Goal: Task Accomplishment & Management: Manage account settings

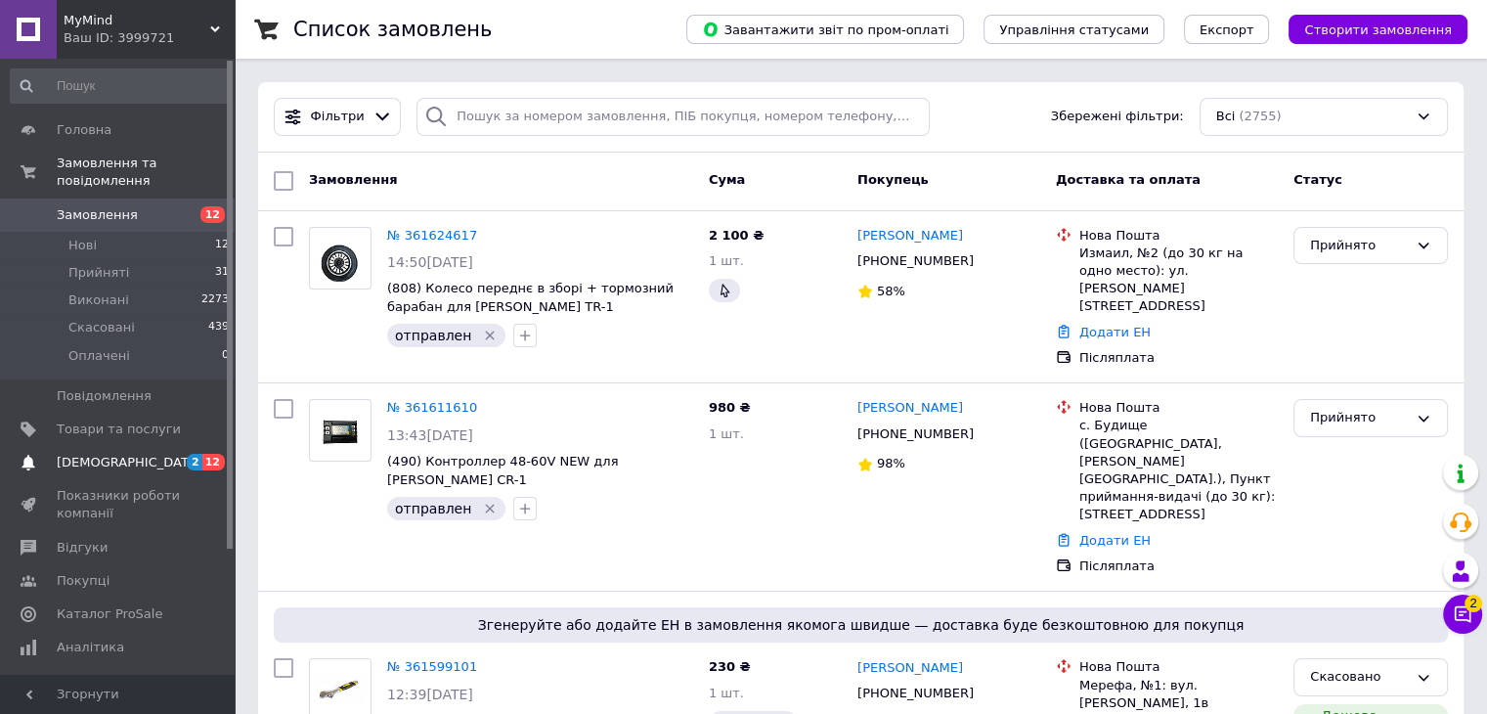
click at [184, 454] on span "2 12" at bounding box center [208, 463] width 54 height 18
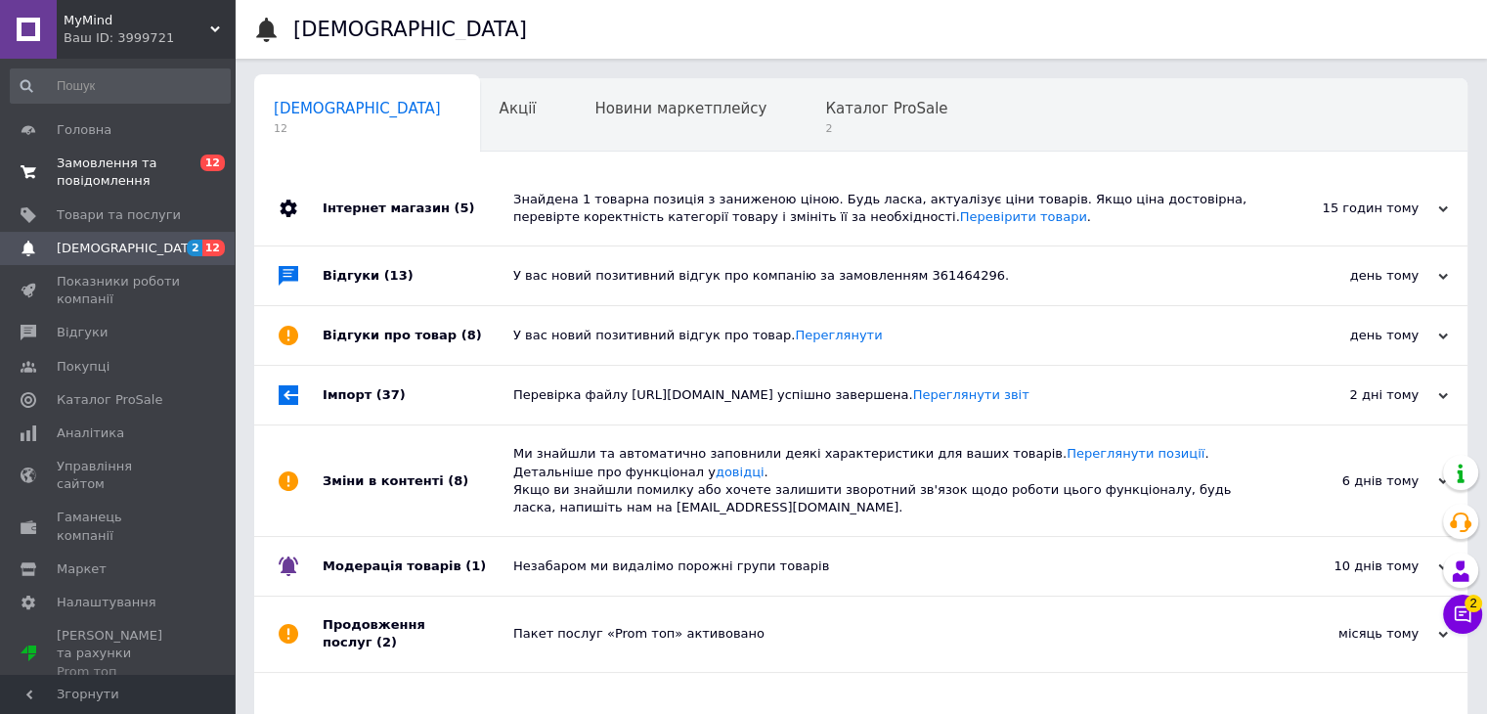
click at [191, 163] on span "0 12" at bounding box center [208, 172] width 54 height 35
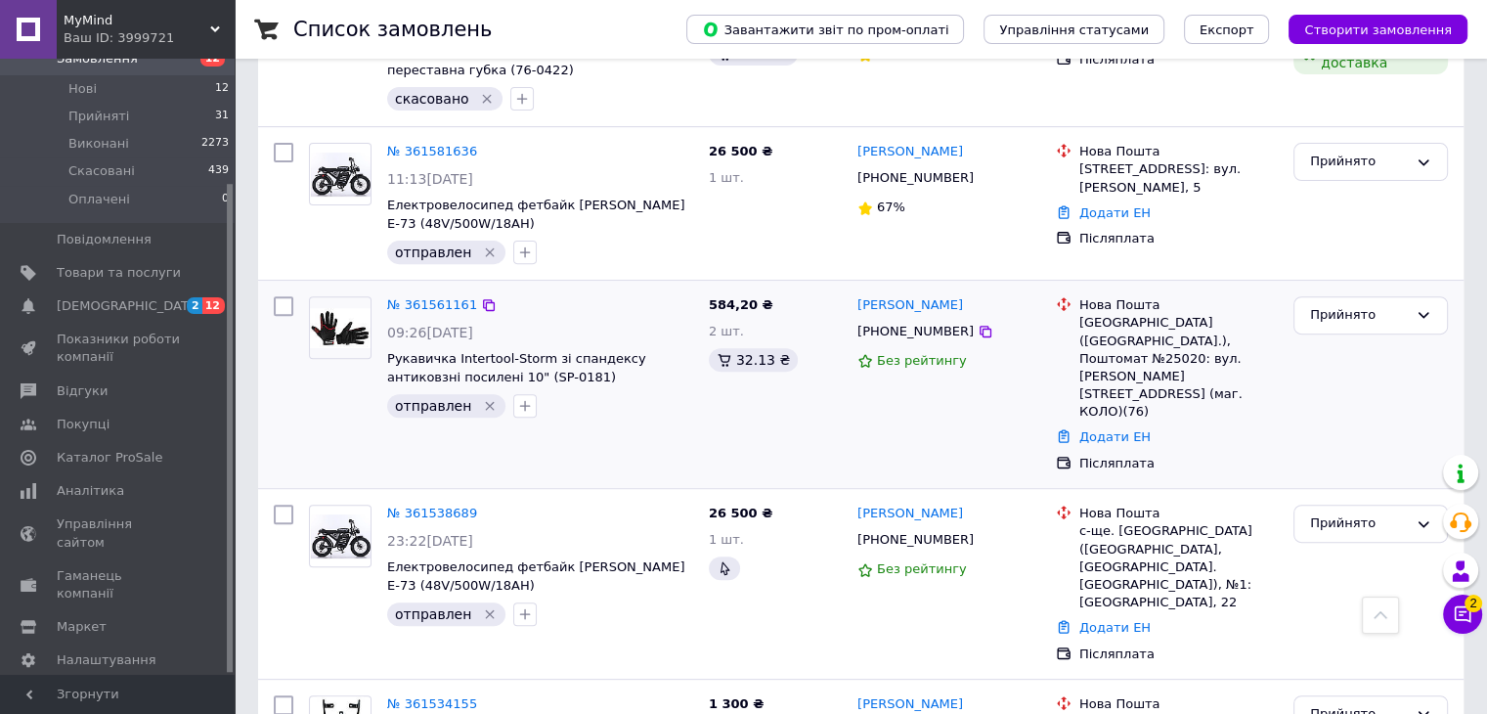
scroll to position [880, 0]
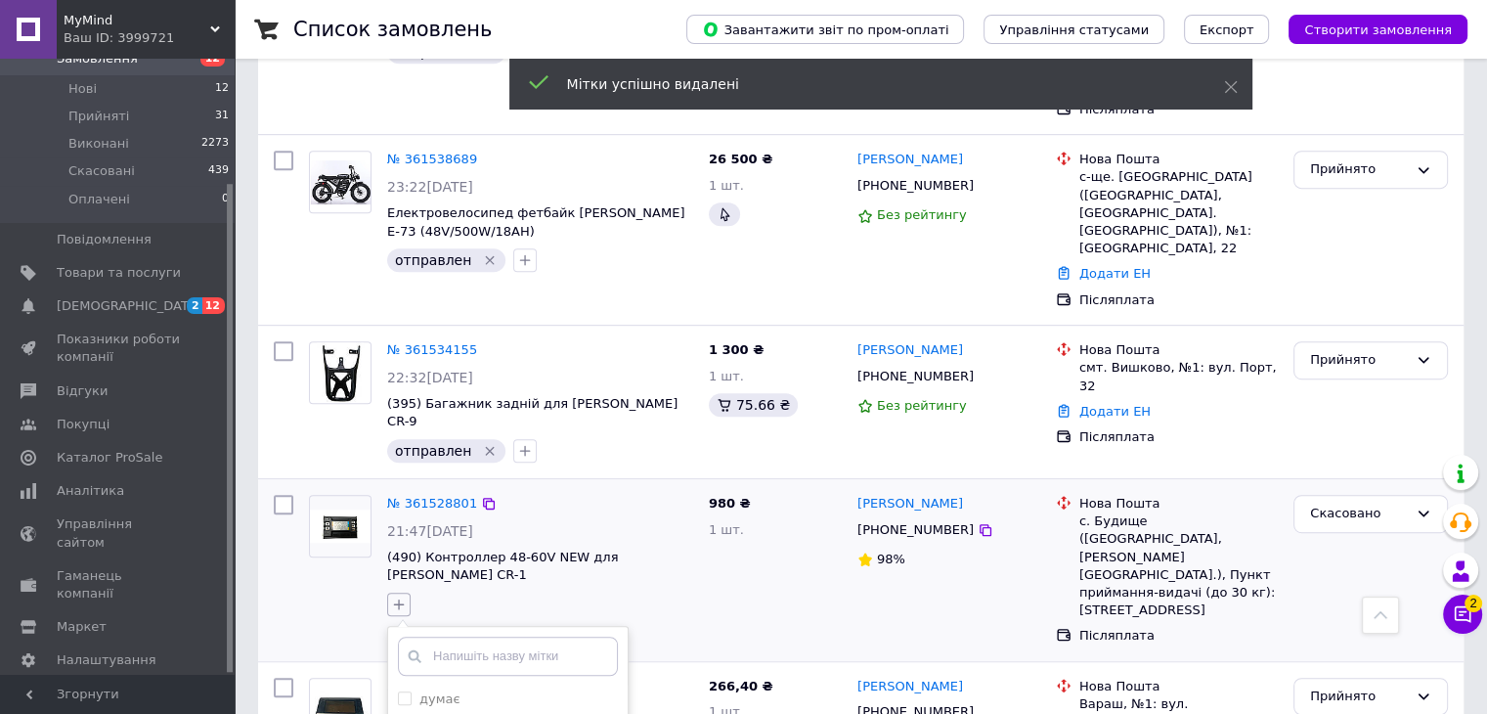
scroll to position [1271, 0]
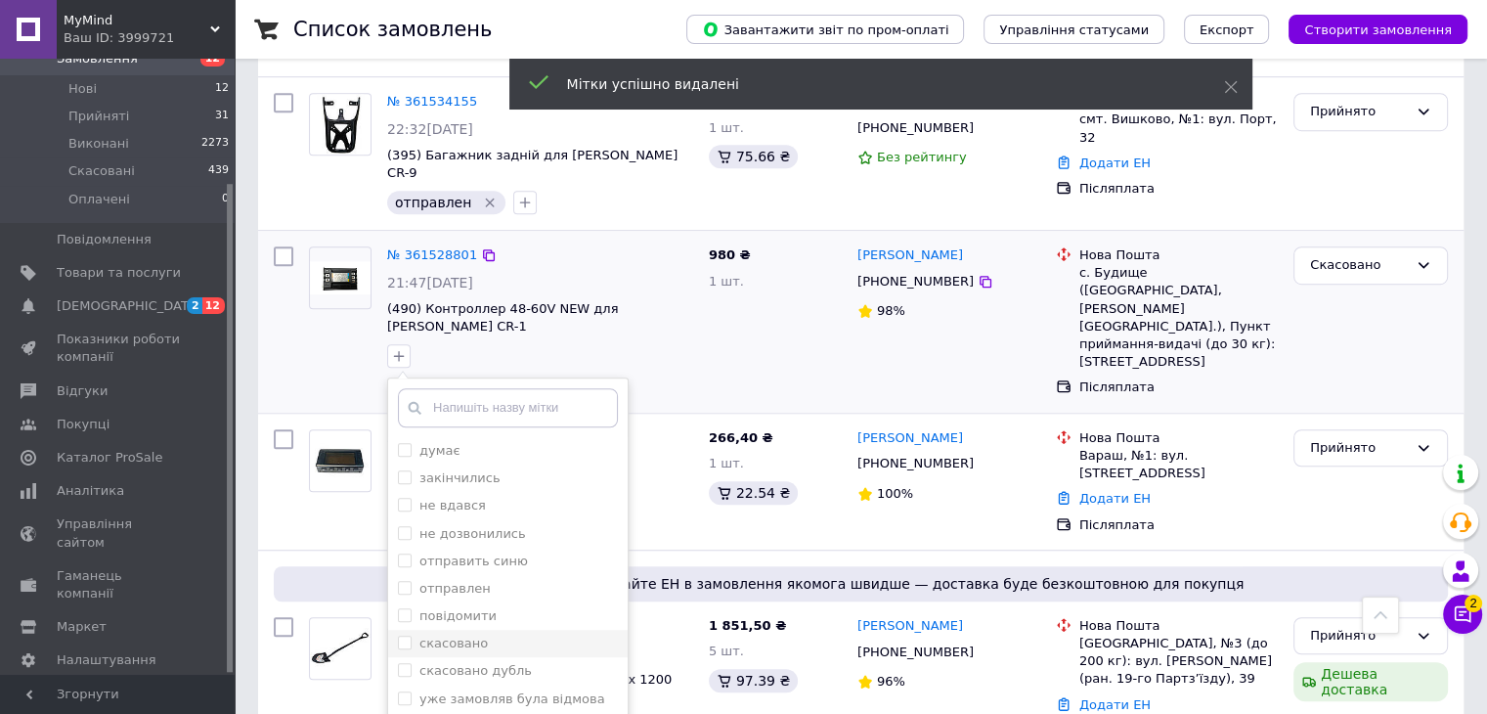
click at [405, 636] on input "скасовано" at bounding box center [404, 642] width 13 height 13
checkbox input "true"
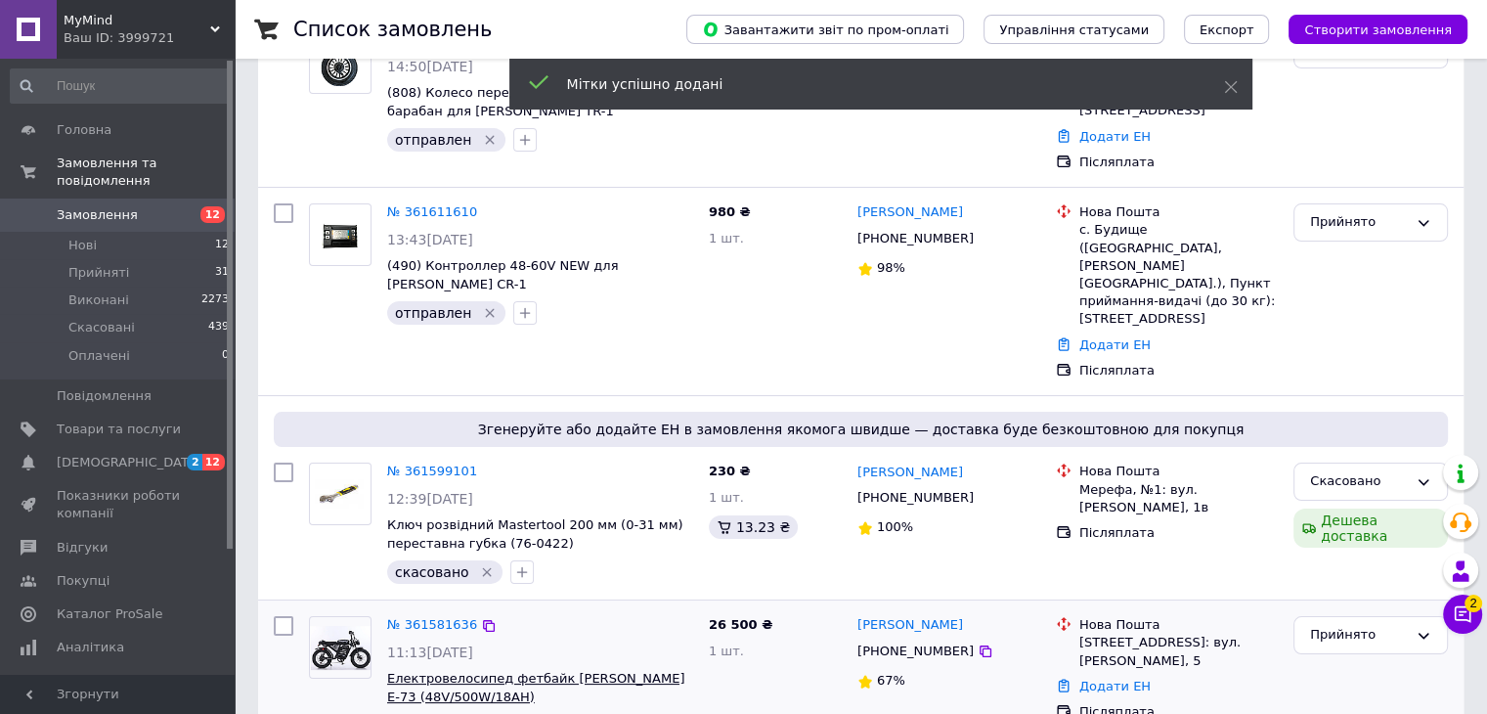
scroll to position [0, 0]
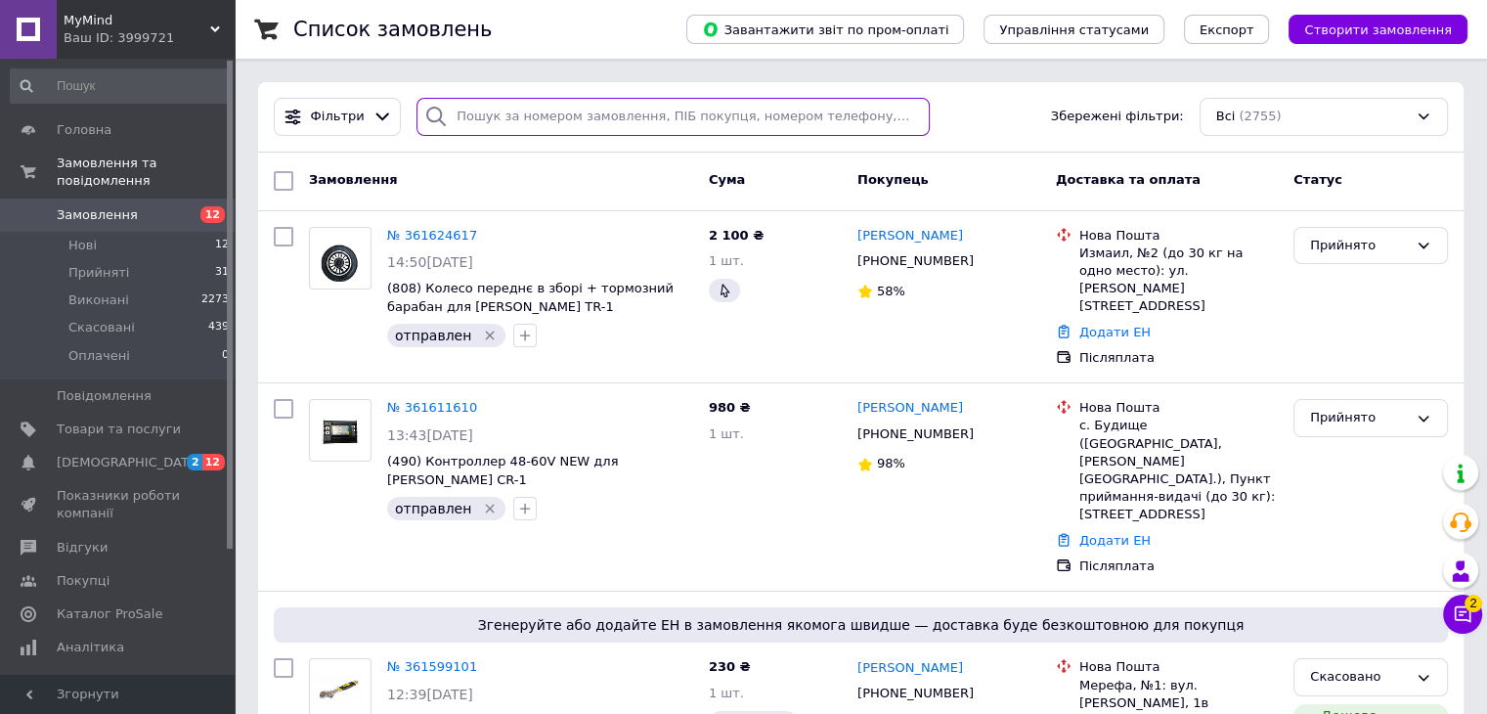
click at [532, 120] on input "search" at bounding box center [673, 117] width 513 height 38
paste input "+38 (063) 040-84-00"
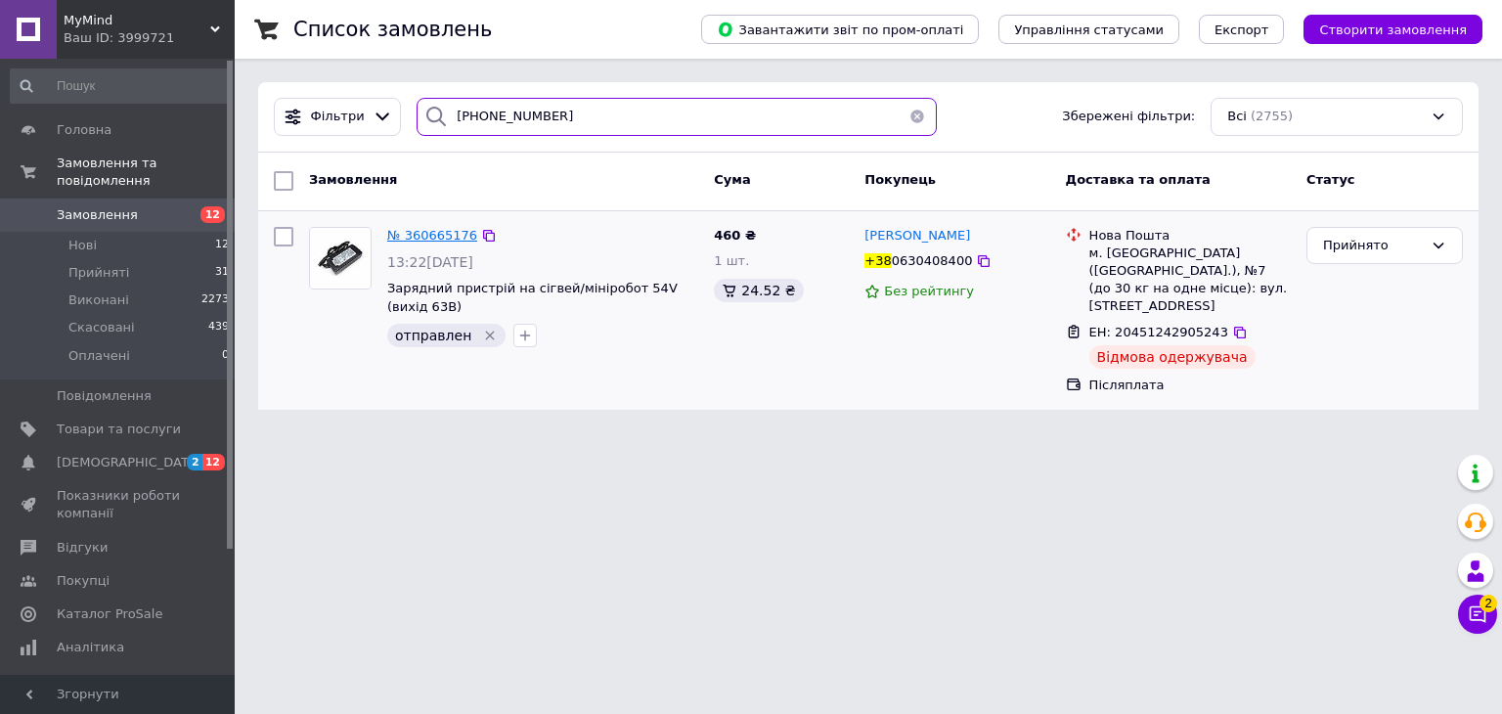
type input "+38 (063) 040-84-00"
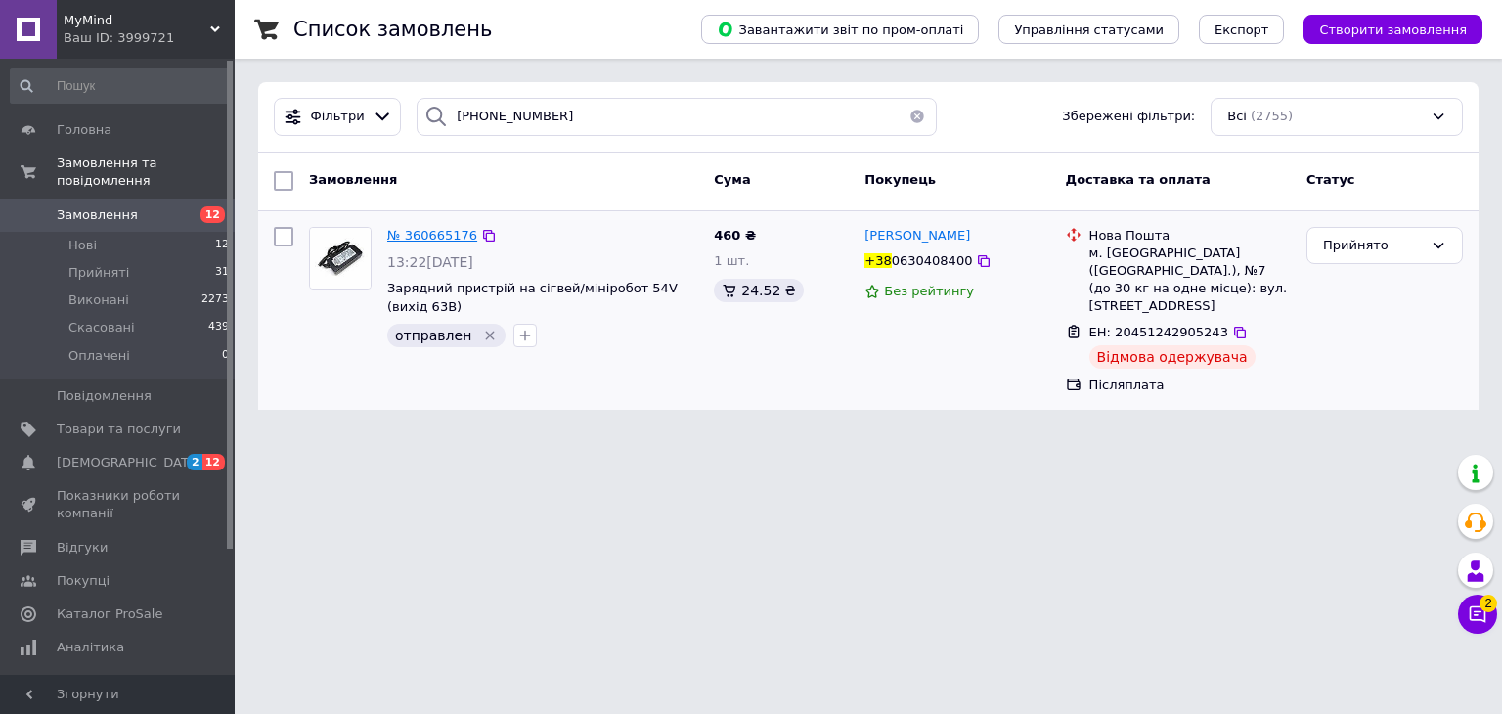
click at [450, 228] on span "№ 360665176" at bounding box center [432, 235] width 90 height 15
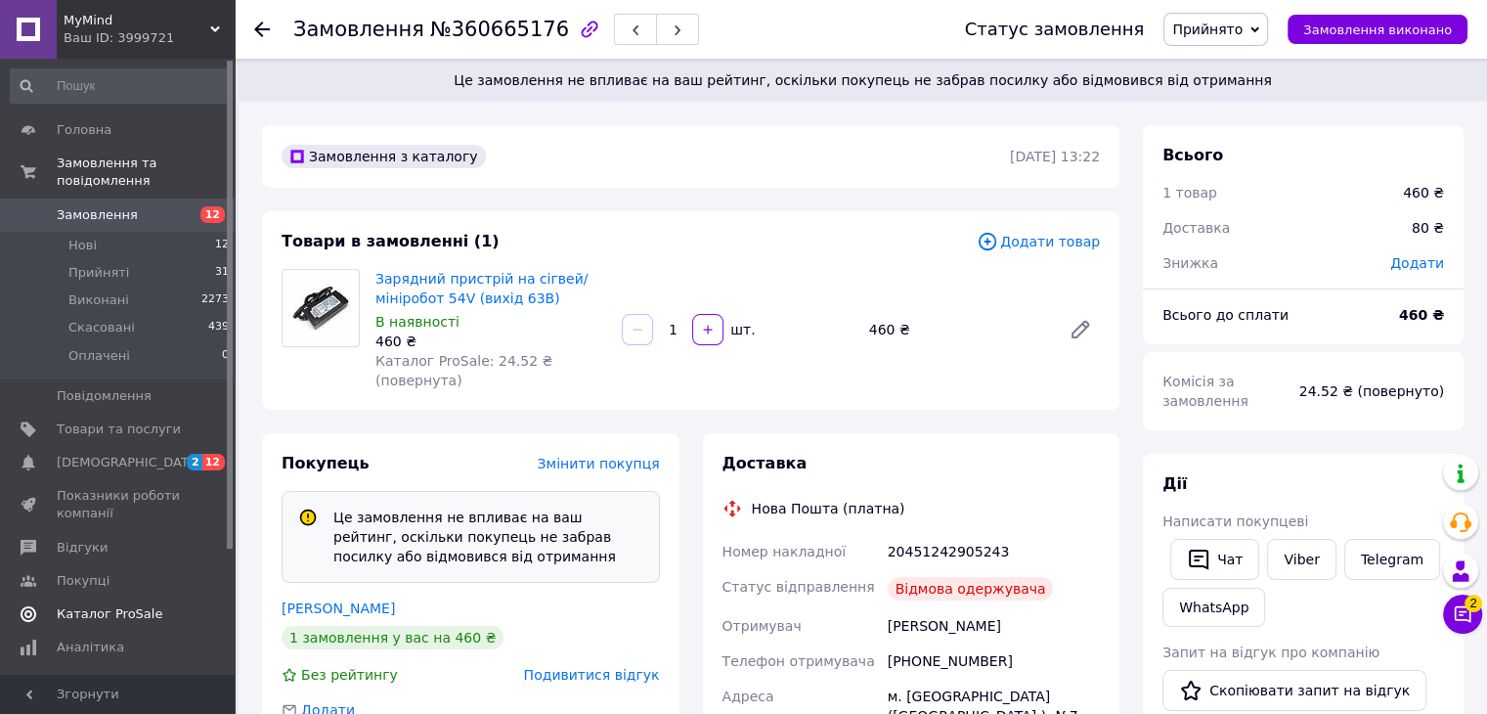
click at [176, 597] on link "Каталог ProSale" at bounding box center [120, 613] width 241 height 33
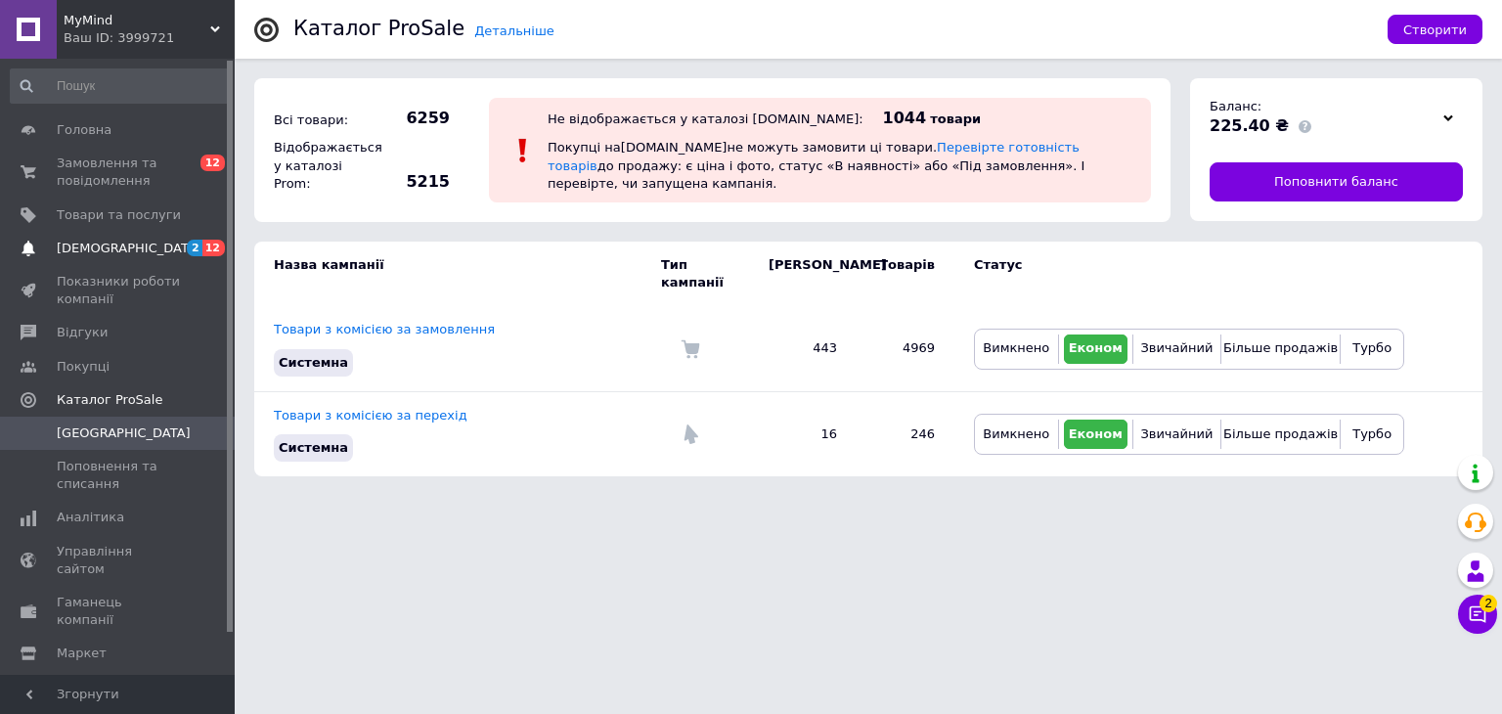
click at [162, 244] on span "[DEMOGRAPHIC_DATA]" at bounding box center [119, 249] width 124 height 18
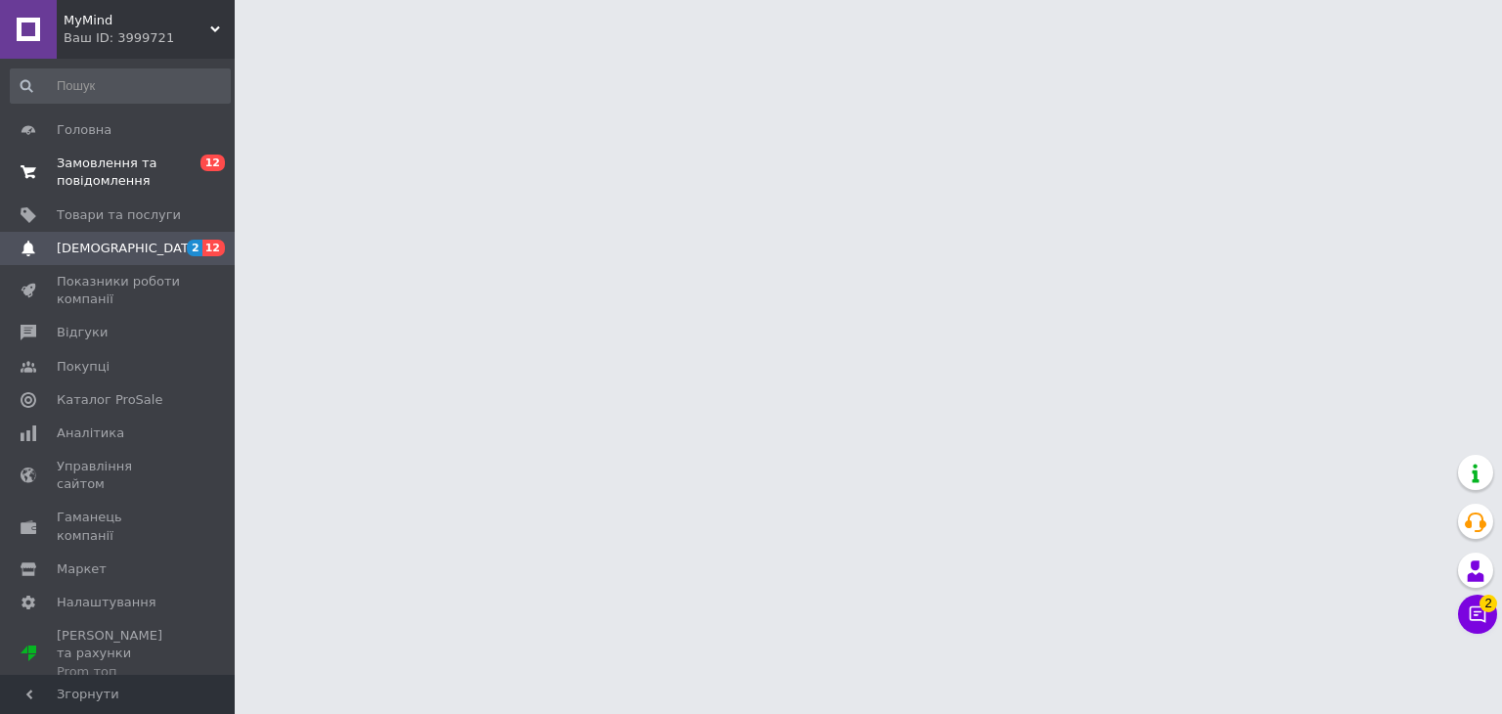
click at [181, 158] on span "0 12" at bounding box center [208, 172] width 54 height 35
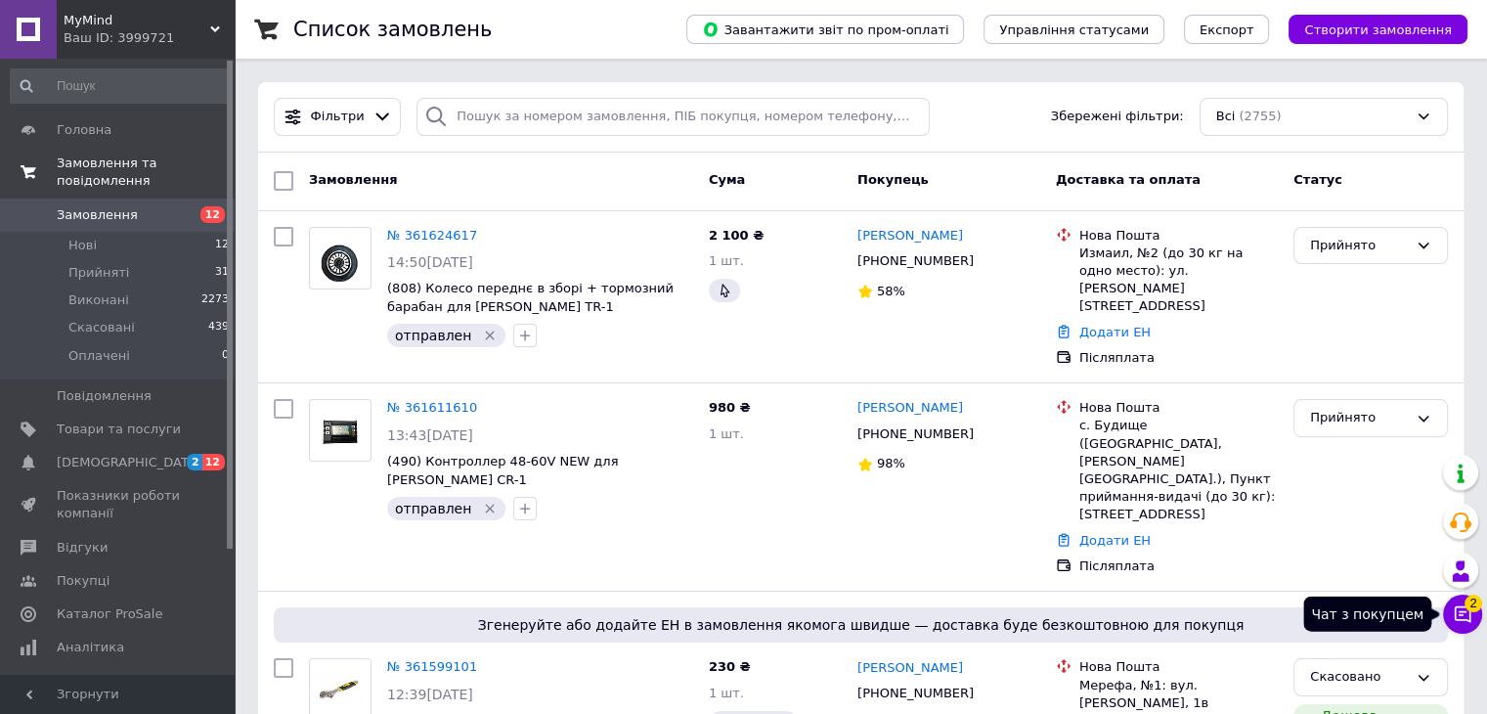
click at [1473, 600] on span "2" at bounding box center [1474, 604] width 18 height 18
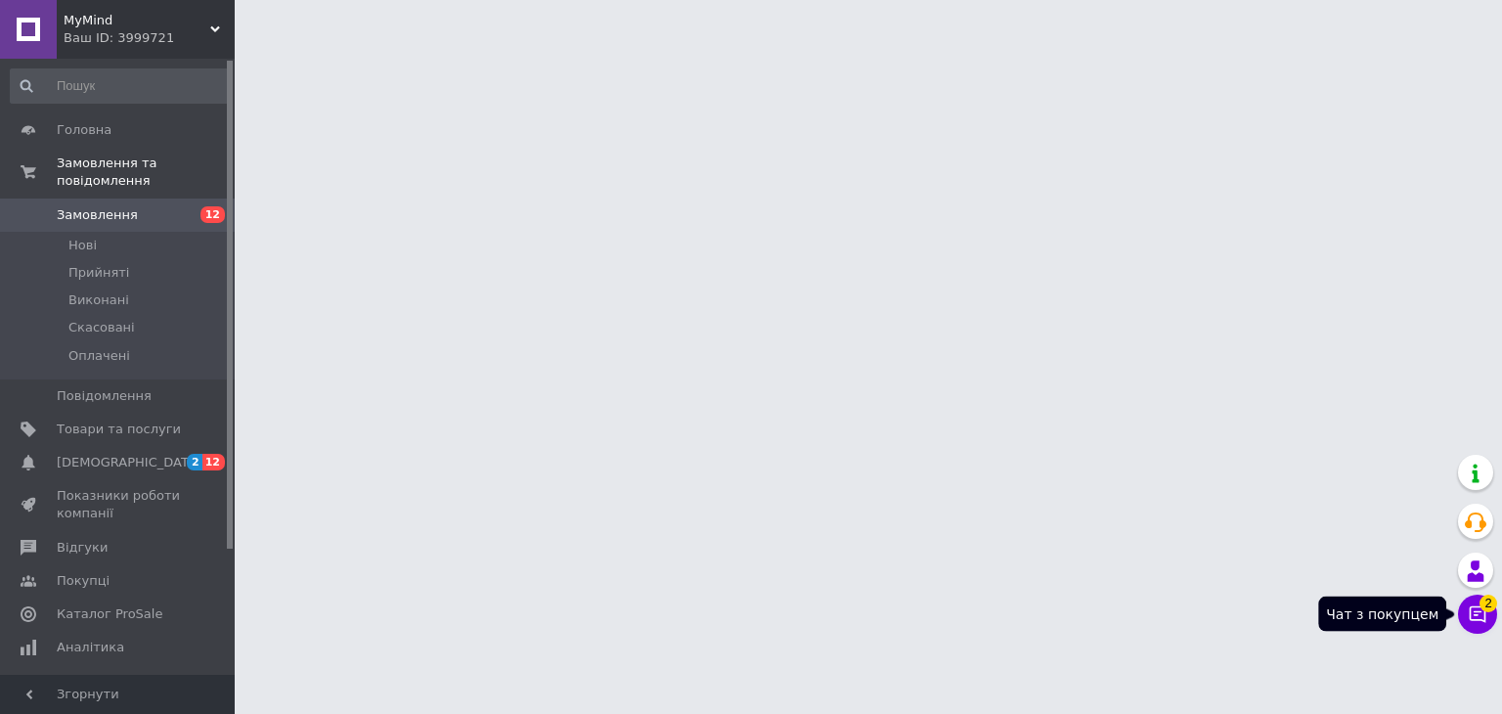
click at [1480, 612] on icon at bounding box center [1478, 614] width 20 height 20
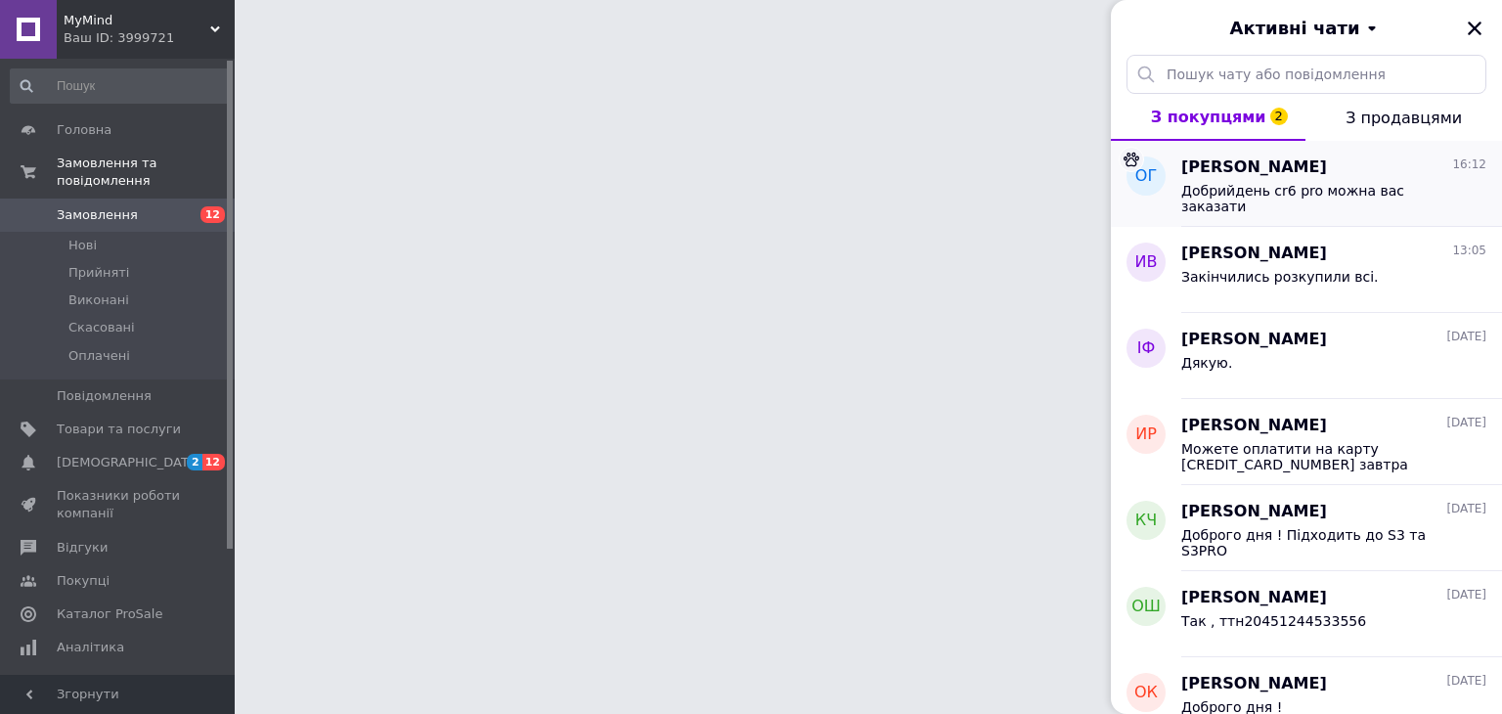
click at [1312, 181] on div "Добрийдень cr6 pro можна вас заказати" at bounding box center [1333, 196] width 305 height 35
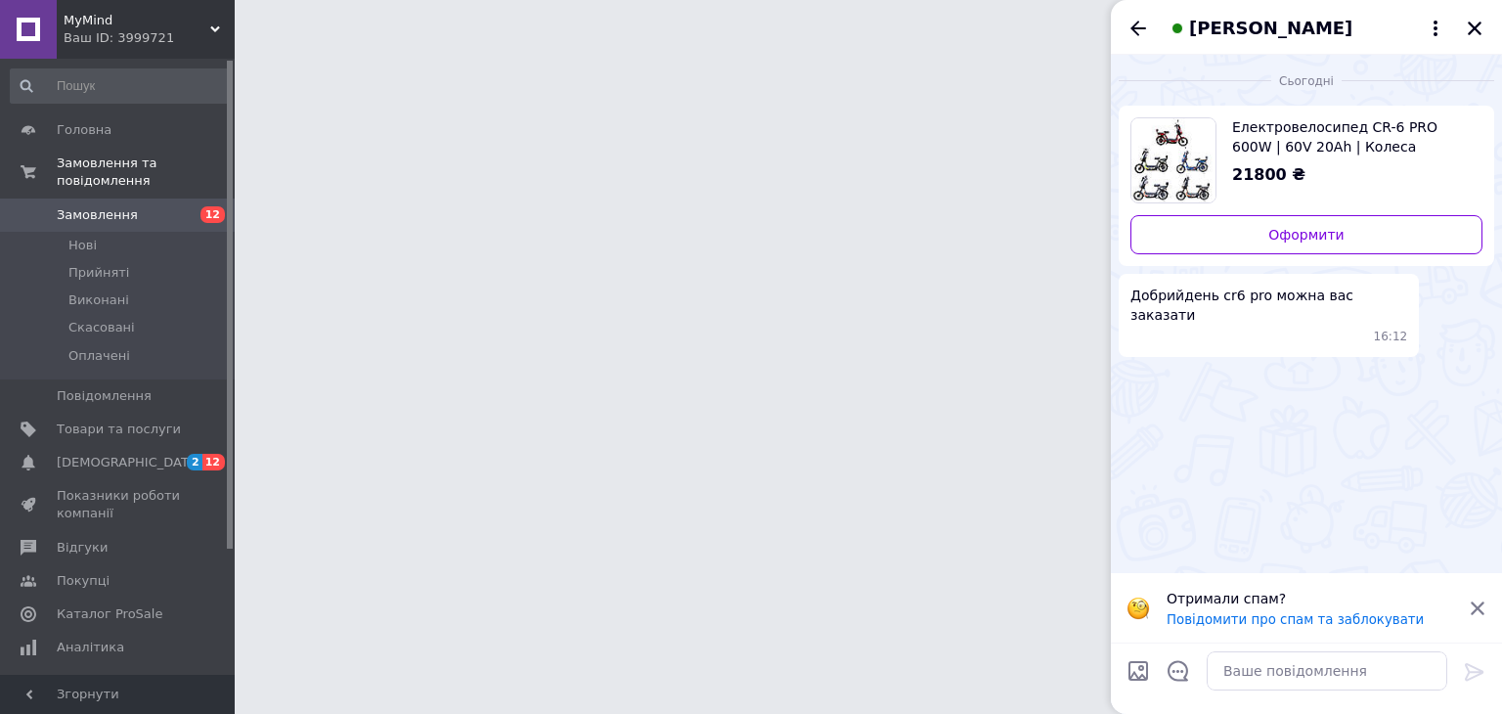
click at [1359, 130] on span "Електровелосипед CR-6 PRO 600W | 60V 20Ah | Колеса 20×2.5 | Дискові гальма" at bounding box center [1349, 136] width 235 height 39
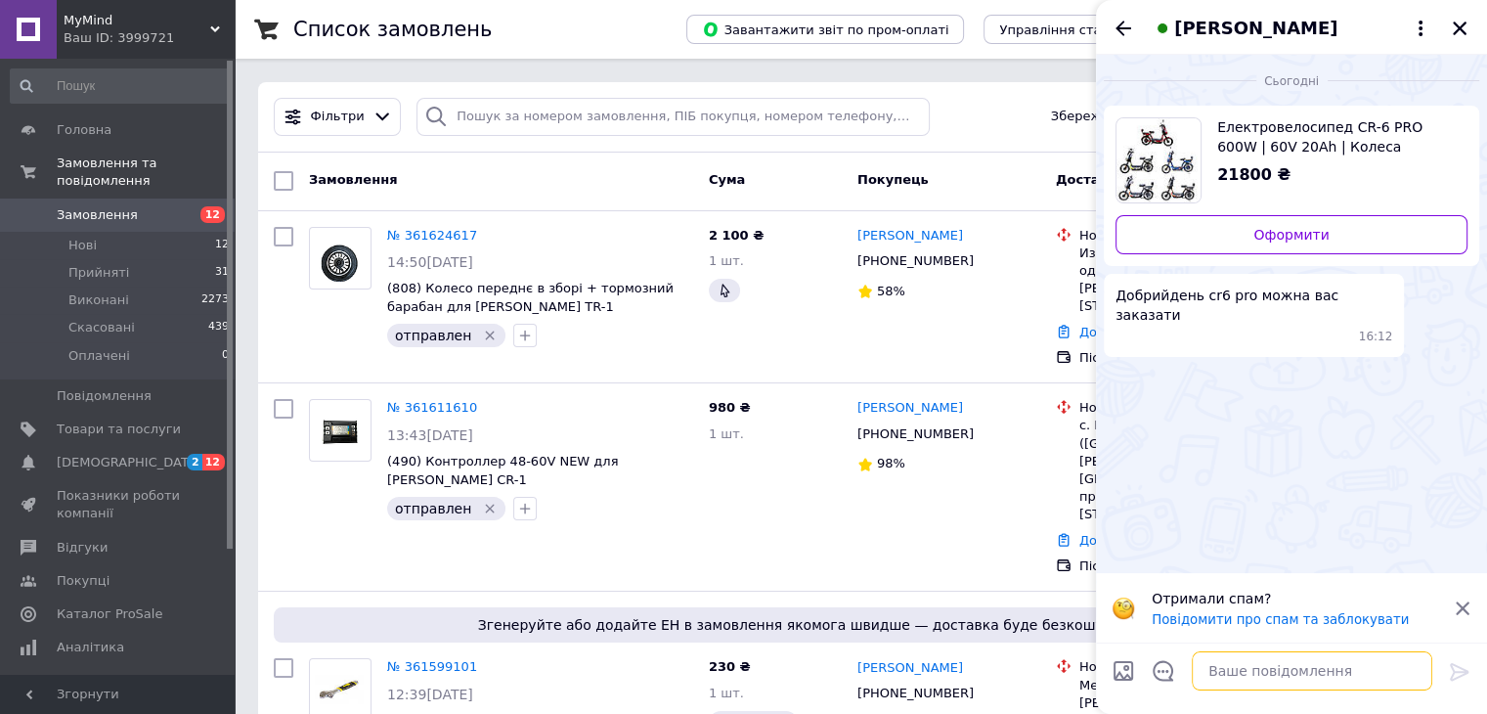
click at [1245, 664] on textarea at bounding box center [1312, 670] width 241 height 39
type textarea "Доброго дня !"
click at [147, 420] on span "Товари та послуги" at bounding box center [119, 429] width 124 height 18
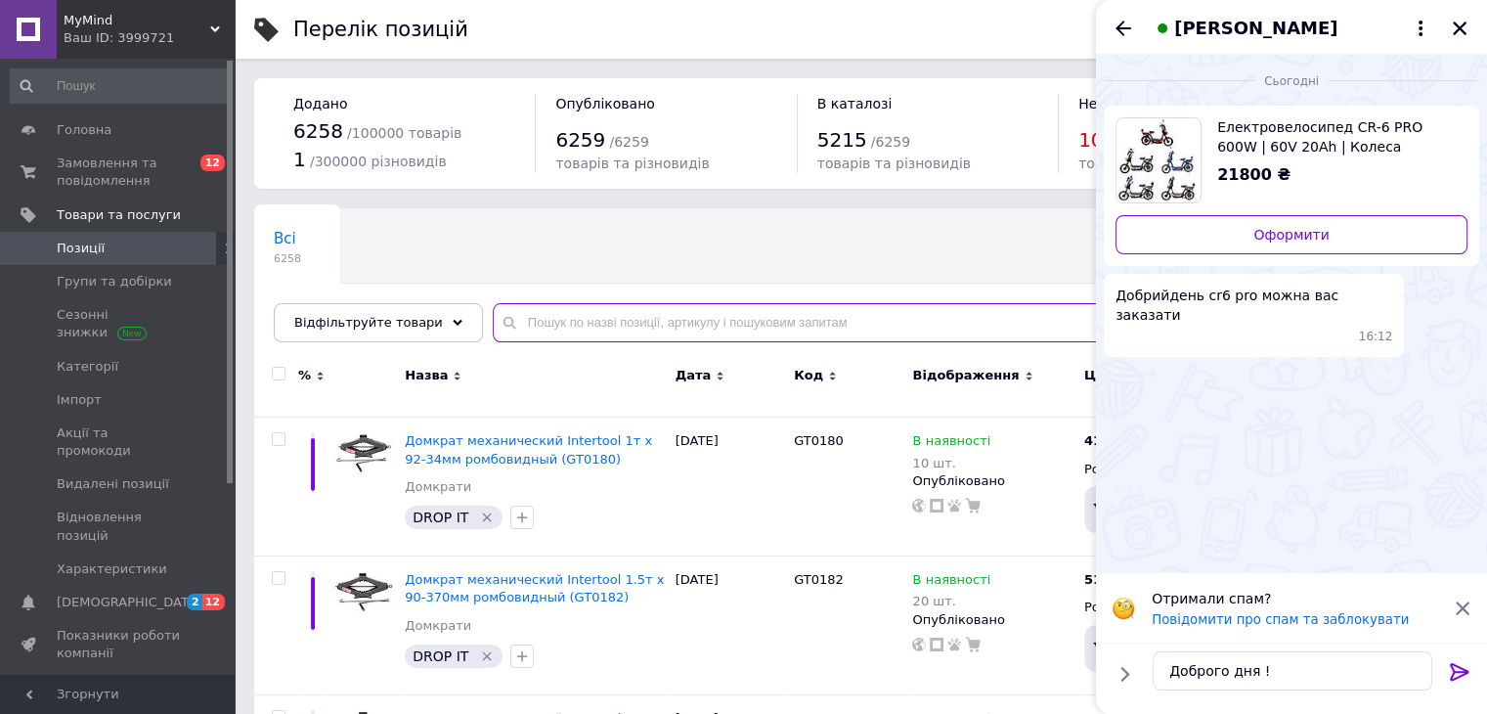
click at [845, 307] on input "text" at bounding box center [970, 322] width 955 height 39
paste input "Електровелосипед CR-6 PRO 600W | 60V 20Ah | Колеса 20×2.5 | Дискові гальма"
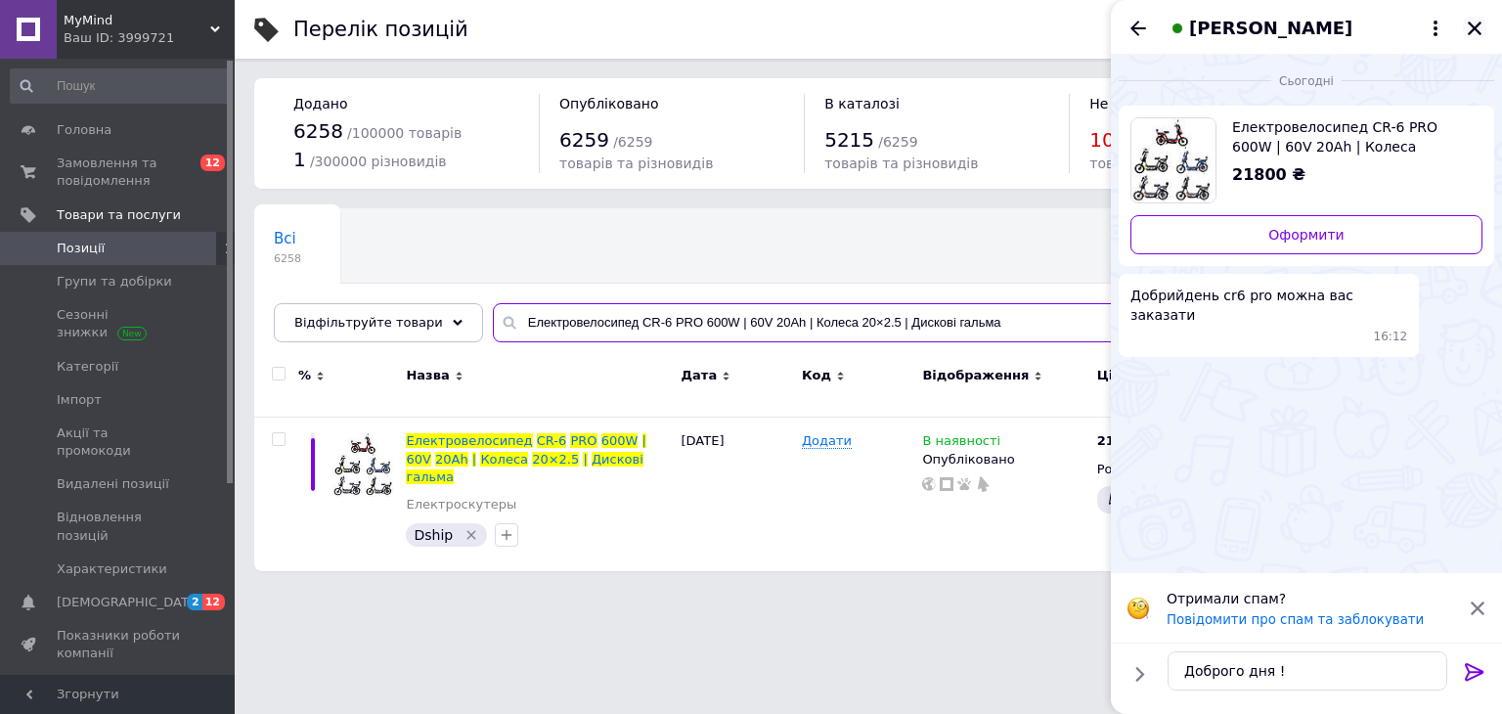
type input "Електровелосипед CR-6 PRO 600W | 60V 20Ah | Колеса 20×2.5 | Дискові гальма"
click at [1474, 25] on icon "Закрити" at bounding box center [1475, 29] width 18 height 18
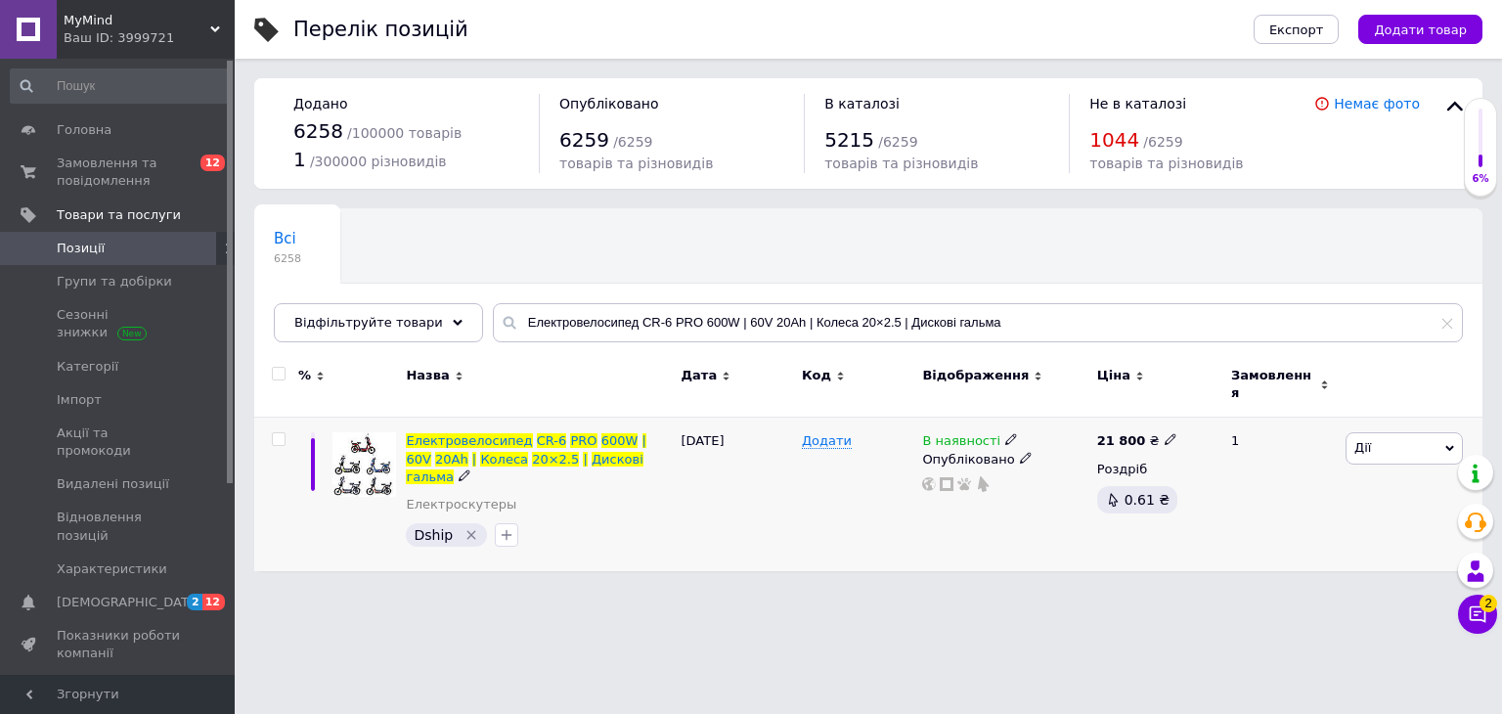
click at [1165, 434] on use at bounding box center [1170, 439] width 11 height 11
drag, startPoint x: 1202, startPoint y: 409, endPoint x: 1234, endPoint y: 408, distance: 32.3
click at [1234, 408] on input "21800" at bounding box center [1257, 419] width 149 height 39
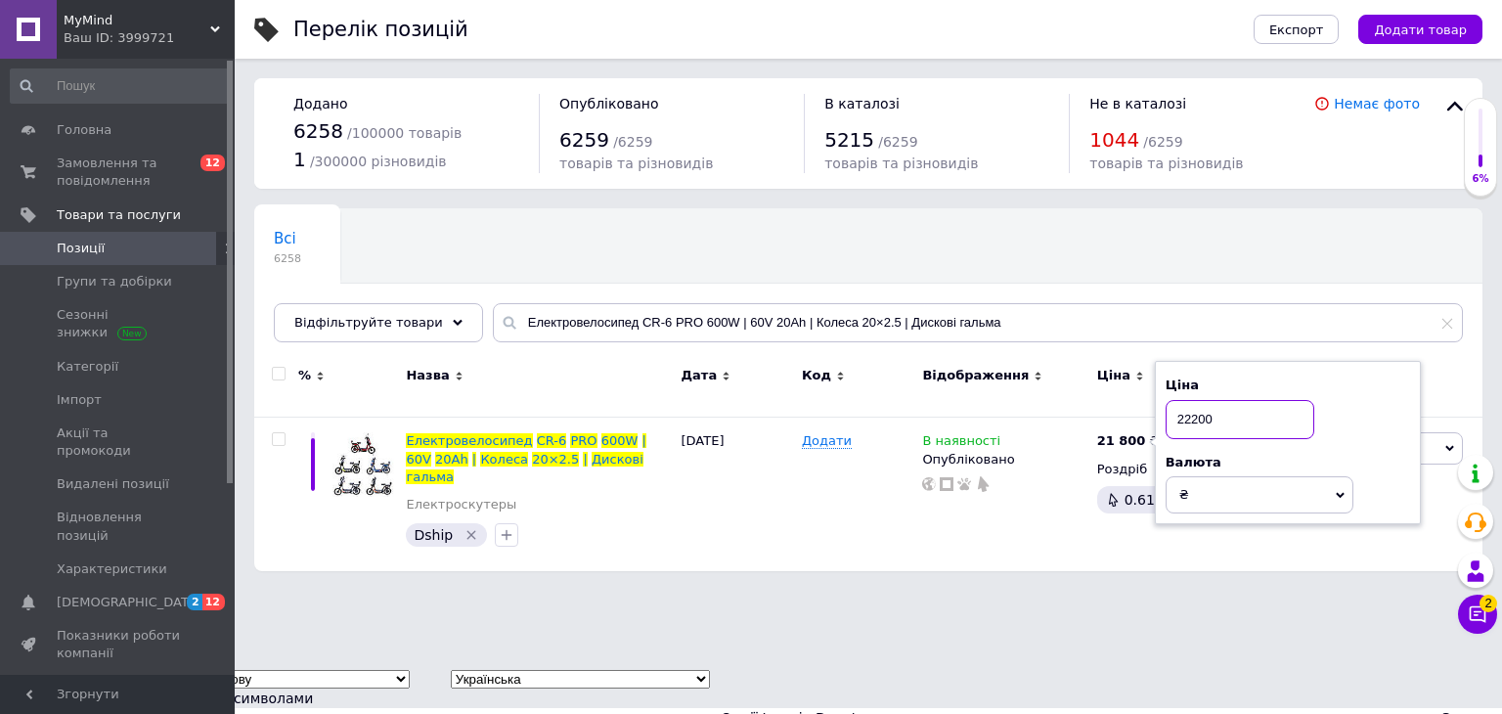
type input "22200"
click at [1180, 609] on html "MyMind Ваш ID: 3999721 Сайт MyMind Кабінет покупця Перевірити стан системи Стор…" at bounding box center [751, 364] width 1502 height 728
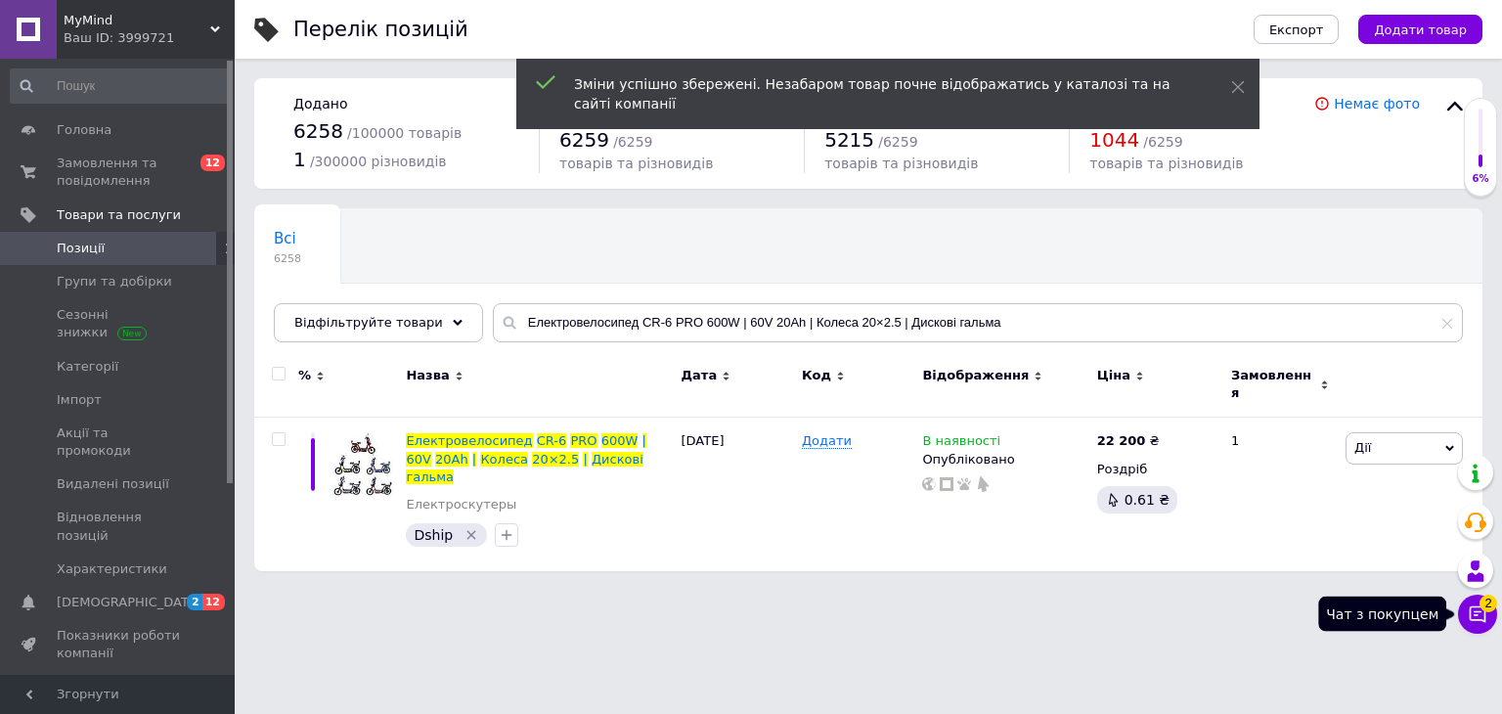
click at [1480, 615] on icon at bounding box center [1478, 614] width 20 height 20
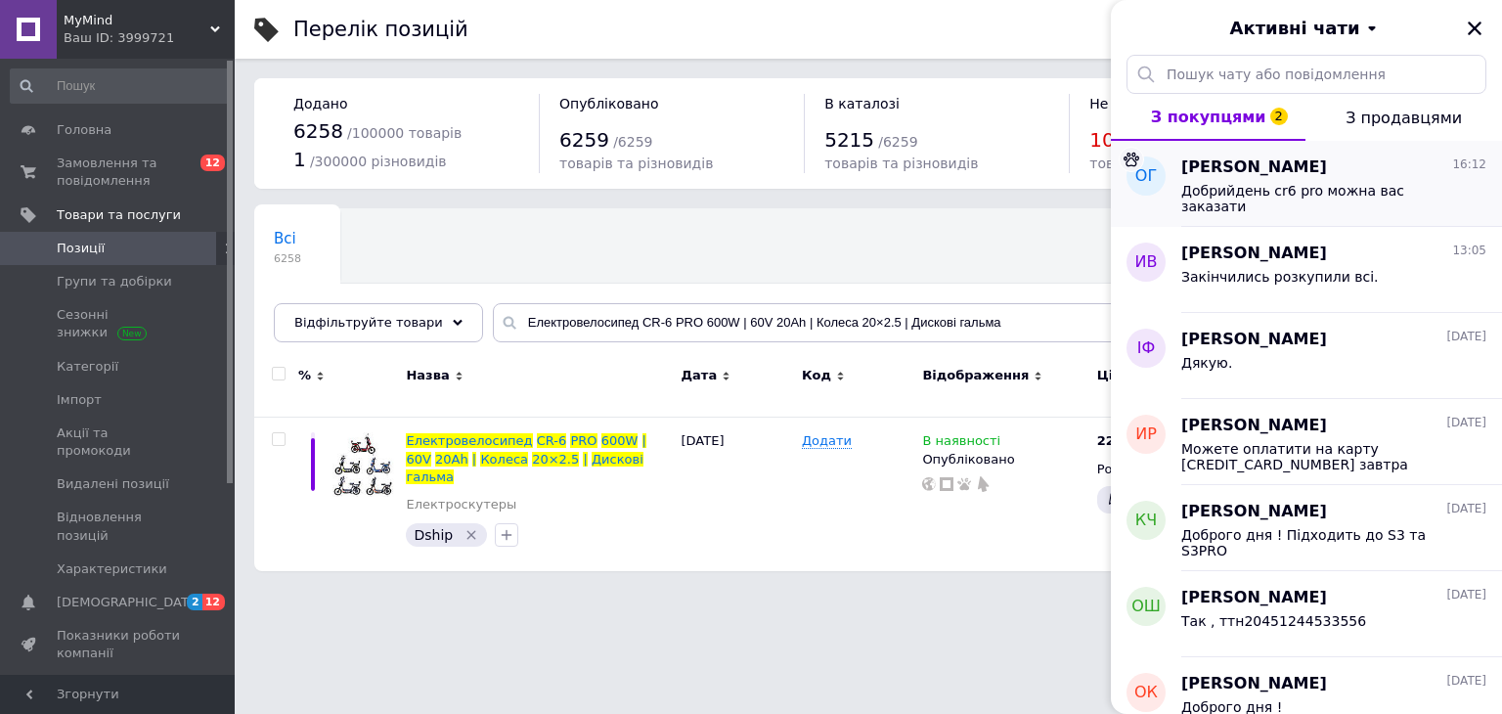
click at [1375, 180] on div "Добрийдень cr6 pro можна вас заказати" at bounding box center [1333, 196] width 305 height 35
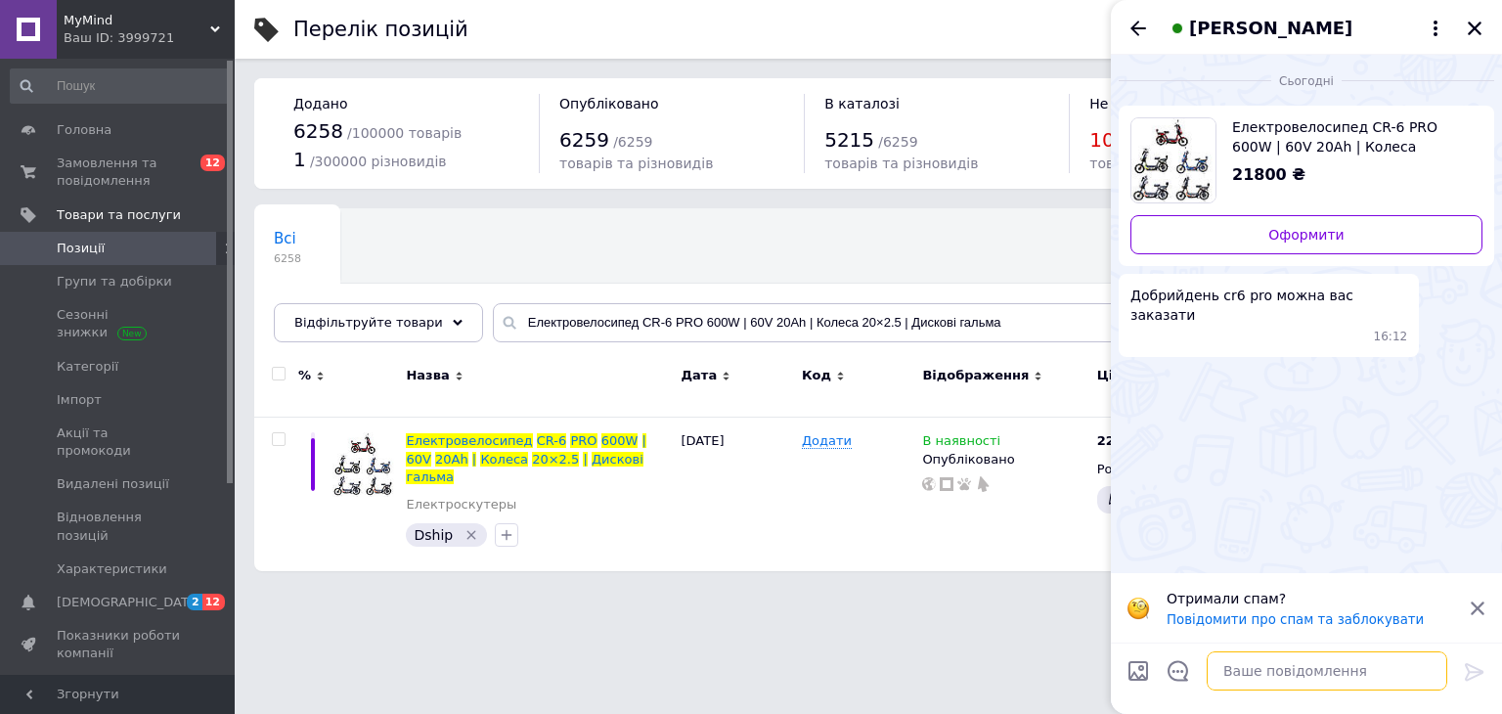
click at [1265, 677] on textarea at bounding box center [1327, 670] width 241 height 39
click at [1282, 670] on textarea "Доброго дня ! так який" at bounding box center [1308, 670] width 280 height 39
click at [1299, 669] on textarea "Доброго дня ! Так який" at bounding box center [1308, 670] width 280 height 39
click at [1349, 678] on textarea "Доброго дня ! Так ,який" at bounding box center [1308, 670] width 280 height 39
click at [1375, 667] on textarea "Доброго дня ! Так ,який колірп треба" at bounding box center [1308, 670] width 280 height 39
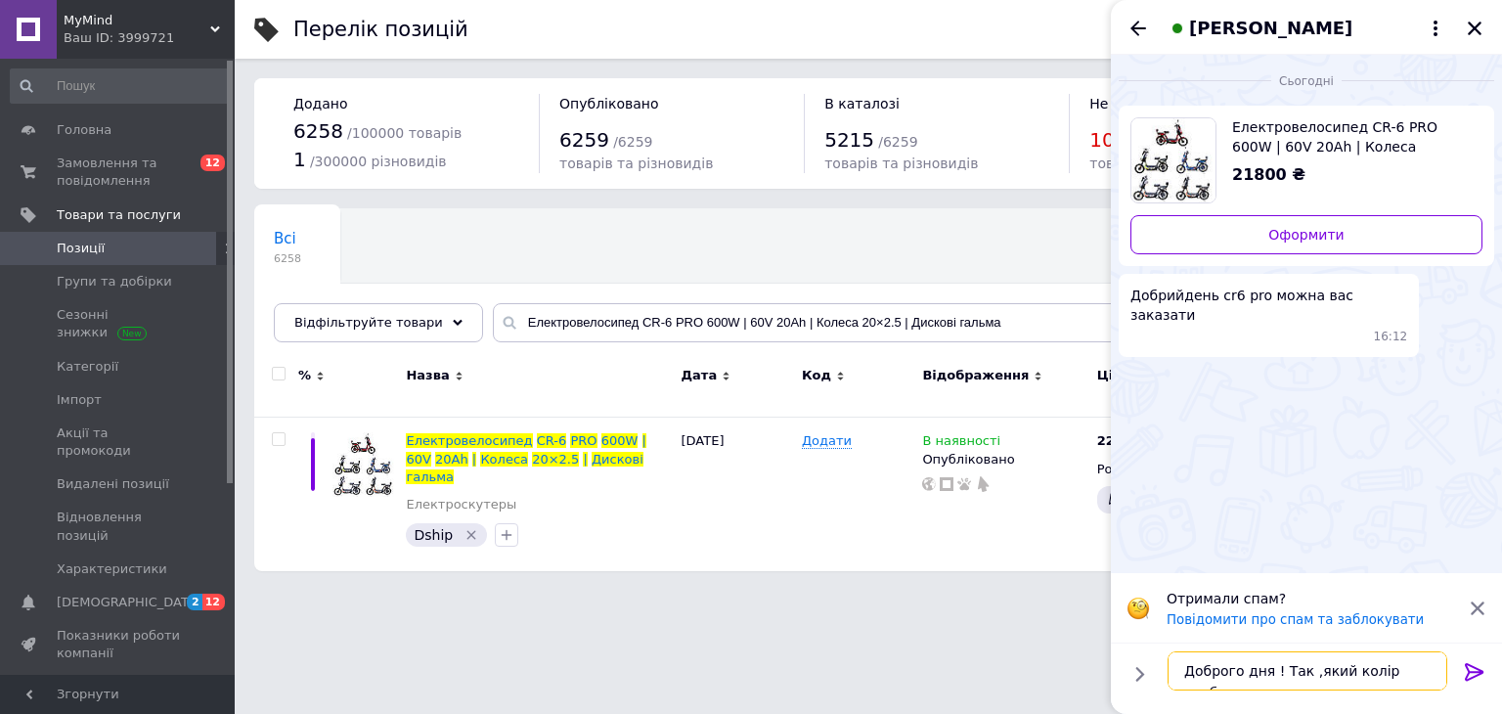
click at [1426, 671] on textarea "Доброго дня ! Так ,який колір треба" at bounding box center [1308, 670] width 280 height 39
type textarea "Доброго дня ! Так ,який колір треба?"
click at [1468, 677] on icon at bounding box center [1474, 671] width 23 height 23
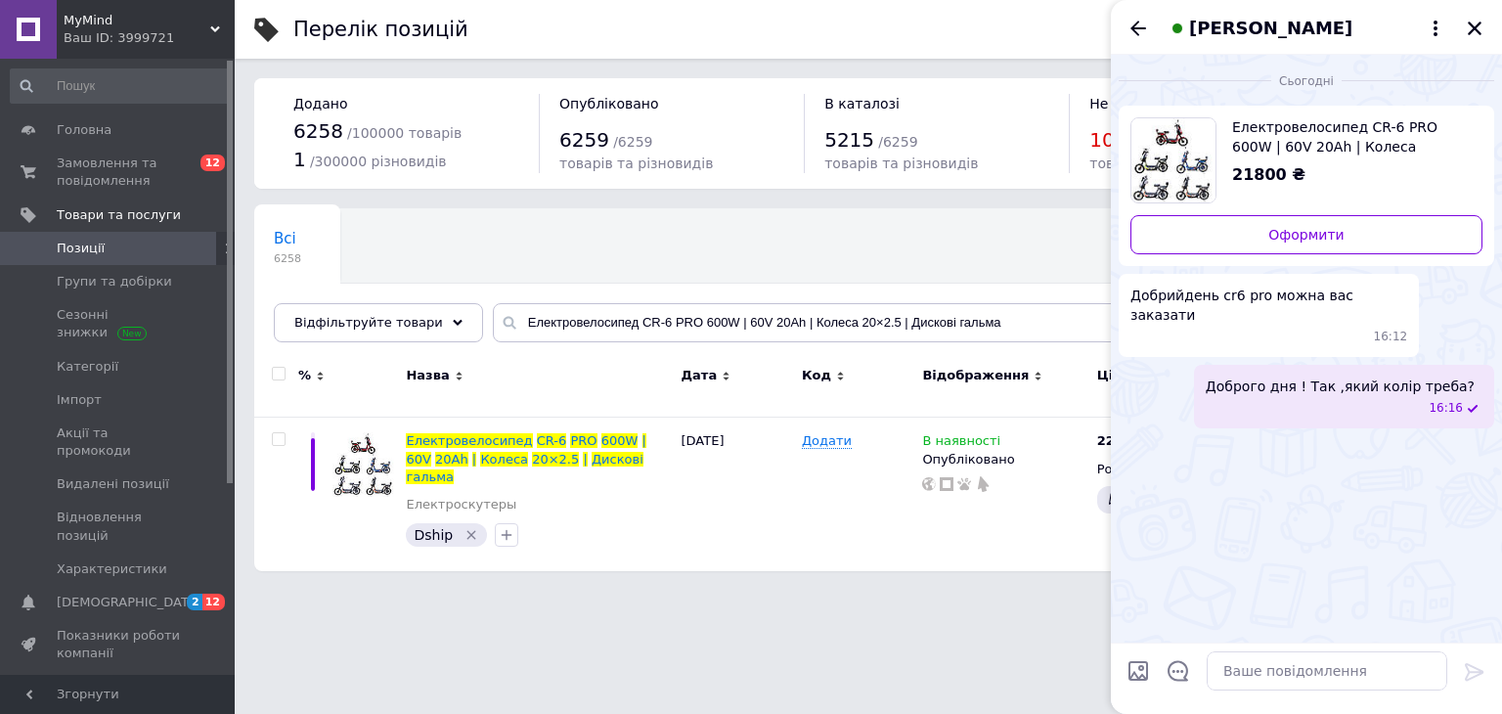
click at [862, 588] on html "MyMind Ваш ID: 3999721 Сайт MyMind Кабінет покупця Перевірити стан системи Стор…" at bounding box center [751, 295] width 1502 height 591
click at [1479, 30] on icon "Закрити" at bounding box center [1475, 29] width 18 height 18
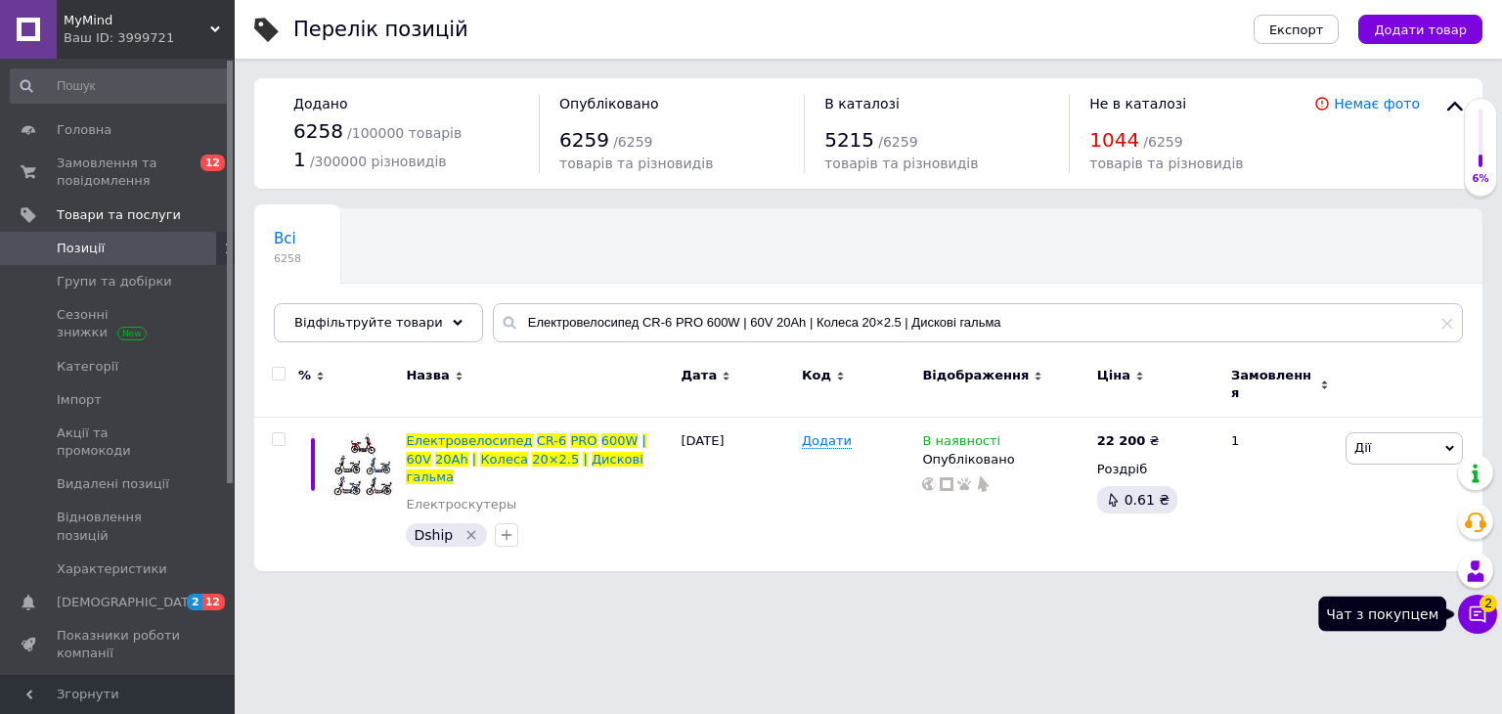
click at [1468, 607] on icon at bounding box center [1478, 614] width 20 height 20
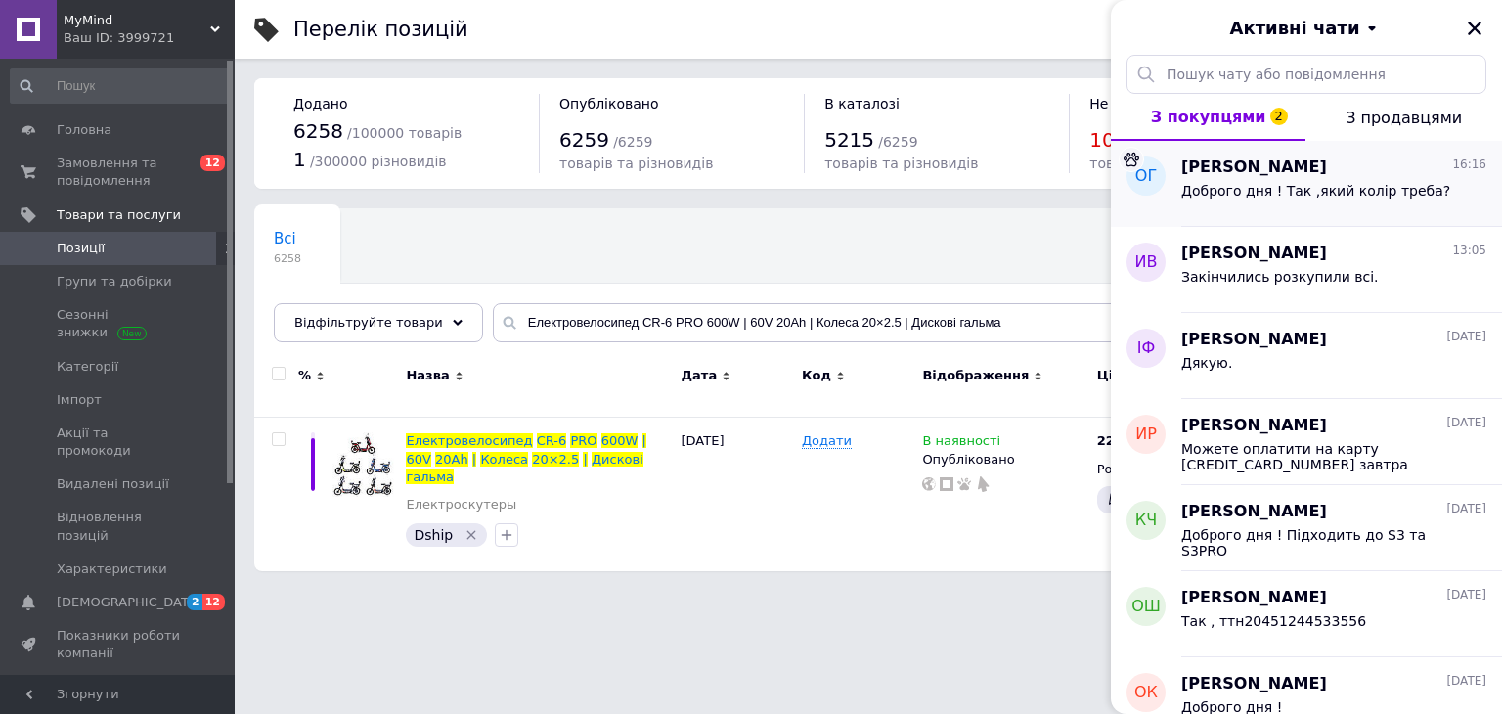
click at [1322, 190] on span "Доброго дня ! Так ,який колір треба?" at bounding box center [1315, 191] width 269 height 16
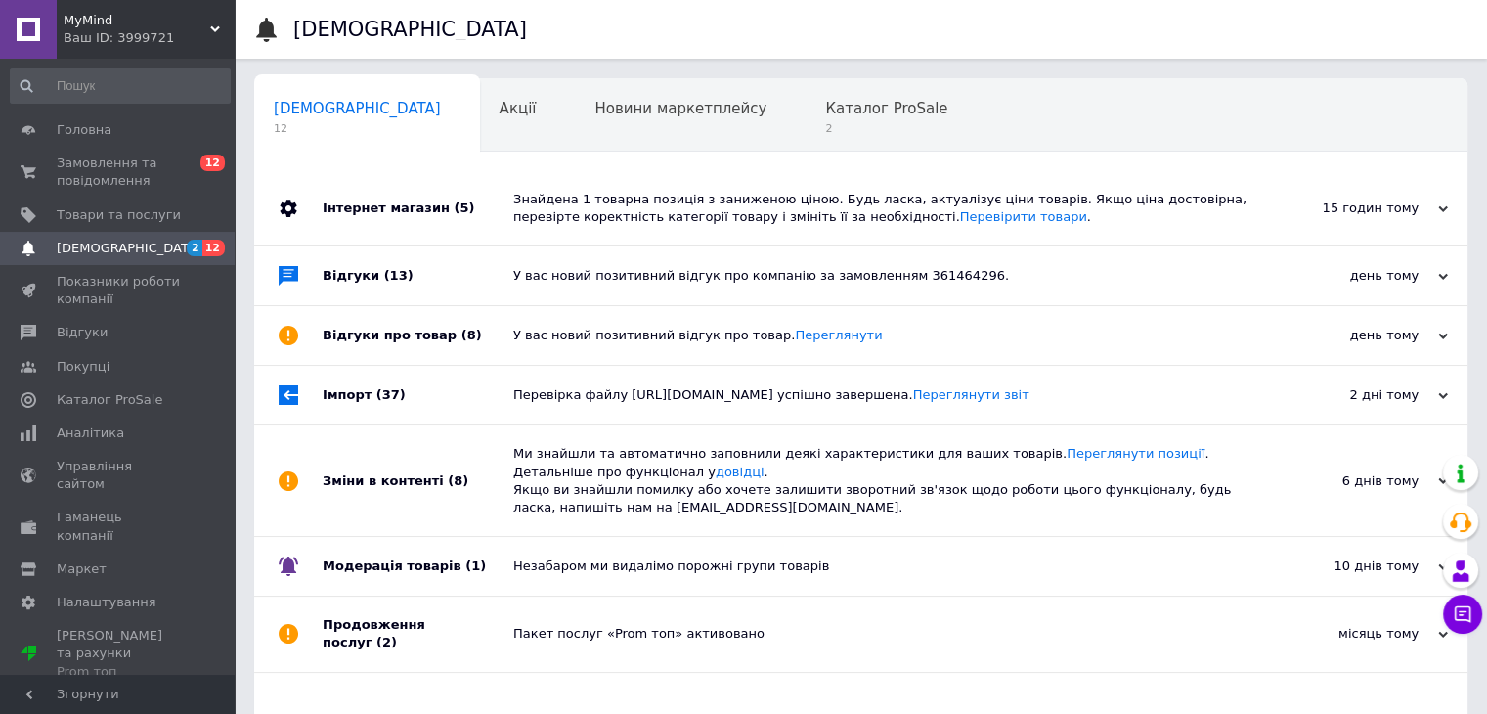
click at [187, 185] on span "0 12" at bounding box center [208, 172] width 54 height 35
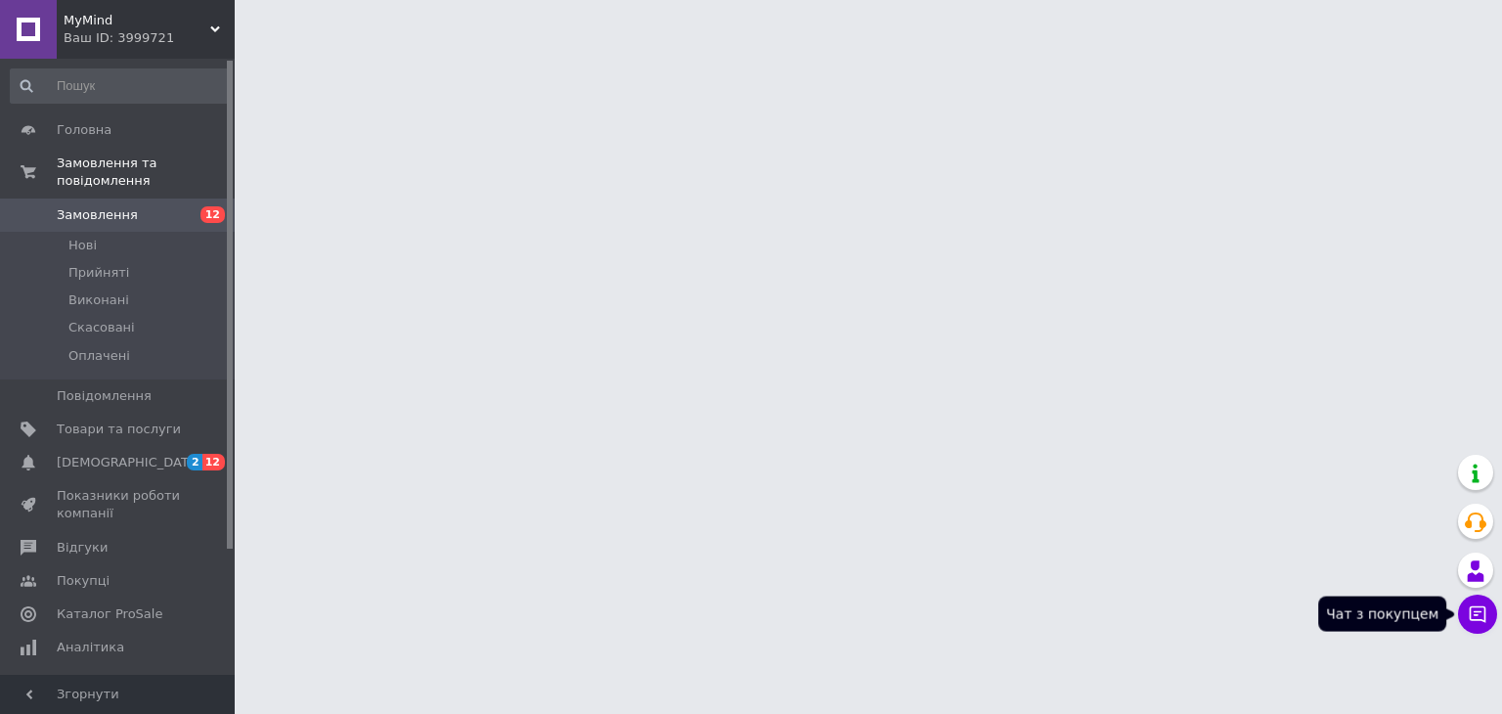
click at [1469, 611] on icon at bounding box center [1478, 614] width 20 height 20
click at [1482, 611] on icon at bounding box center [1478, 614] width 20 height 20
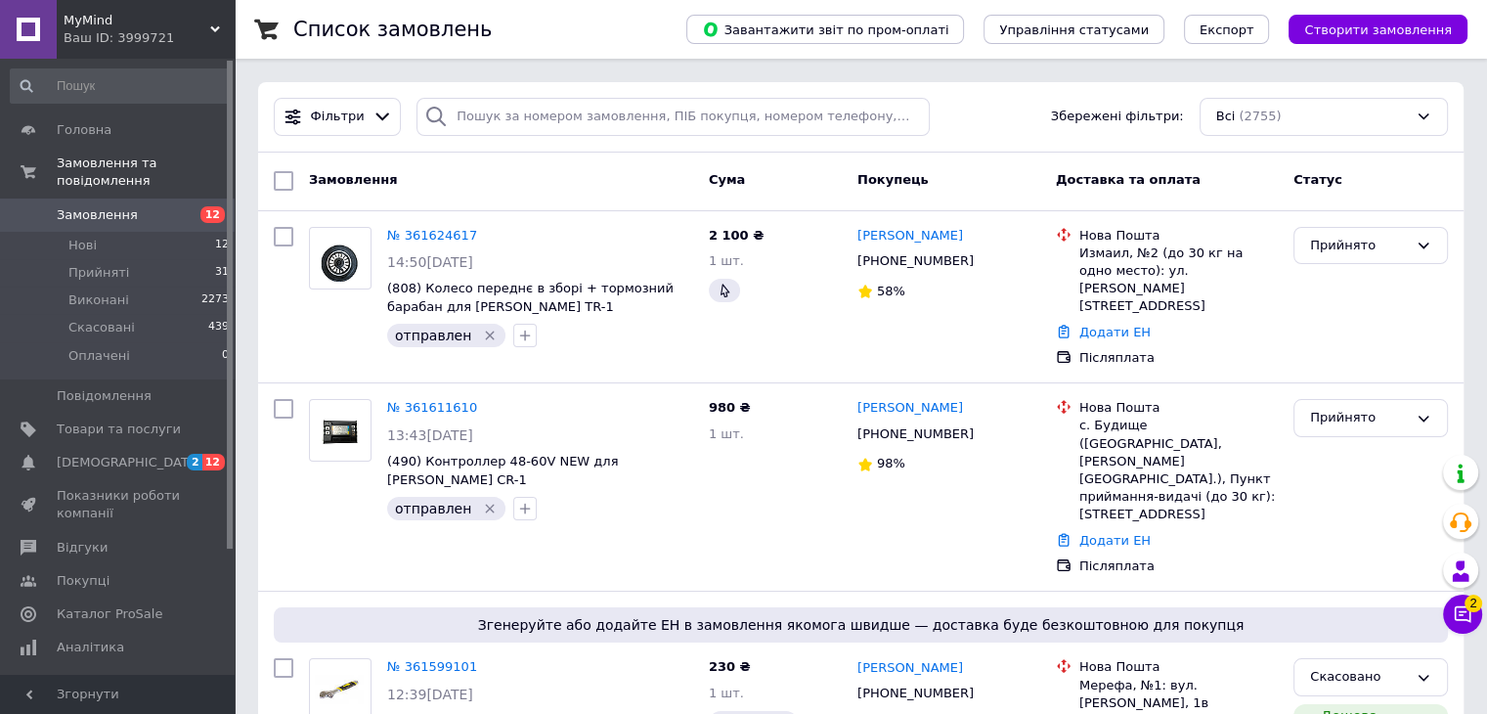
drag, startPoint x: 1482, startPoint y: 611, endPoint x: 641, endPoint y: 50, distance: 1011.9
click at [639, 44] on div "Список замовлень" at bounding box center [470, 29] width 354 height 59
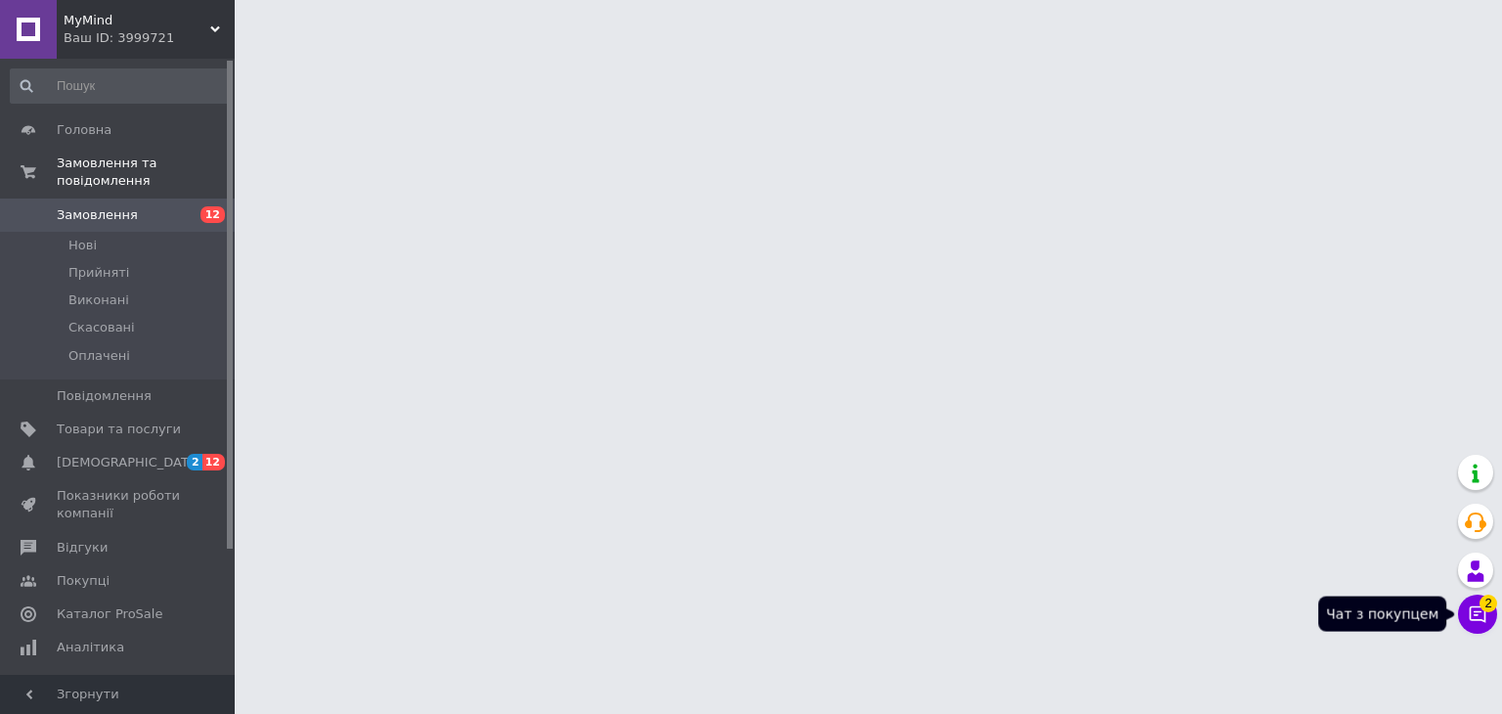
click at [1482, 611] on icon at bounding box center [1478, 614] width 20 height 20
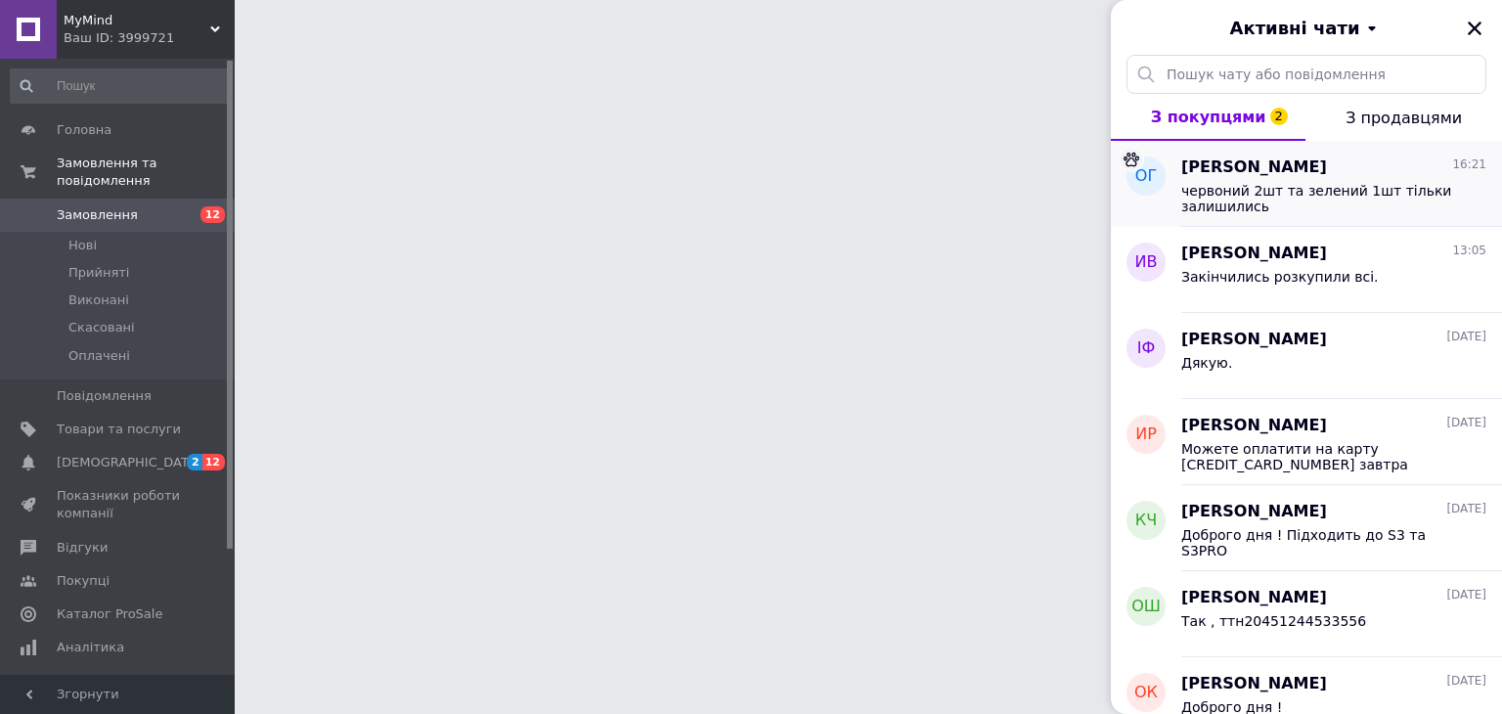
click at [1359, 194] on span "червоний 2шт та зелений 1шт тільки залишились" at bounding box center [1320, 198] width 278 height 31
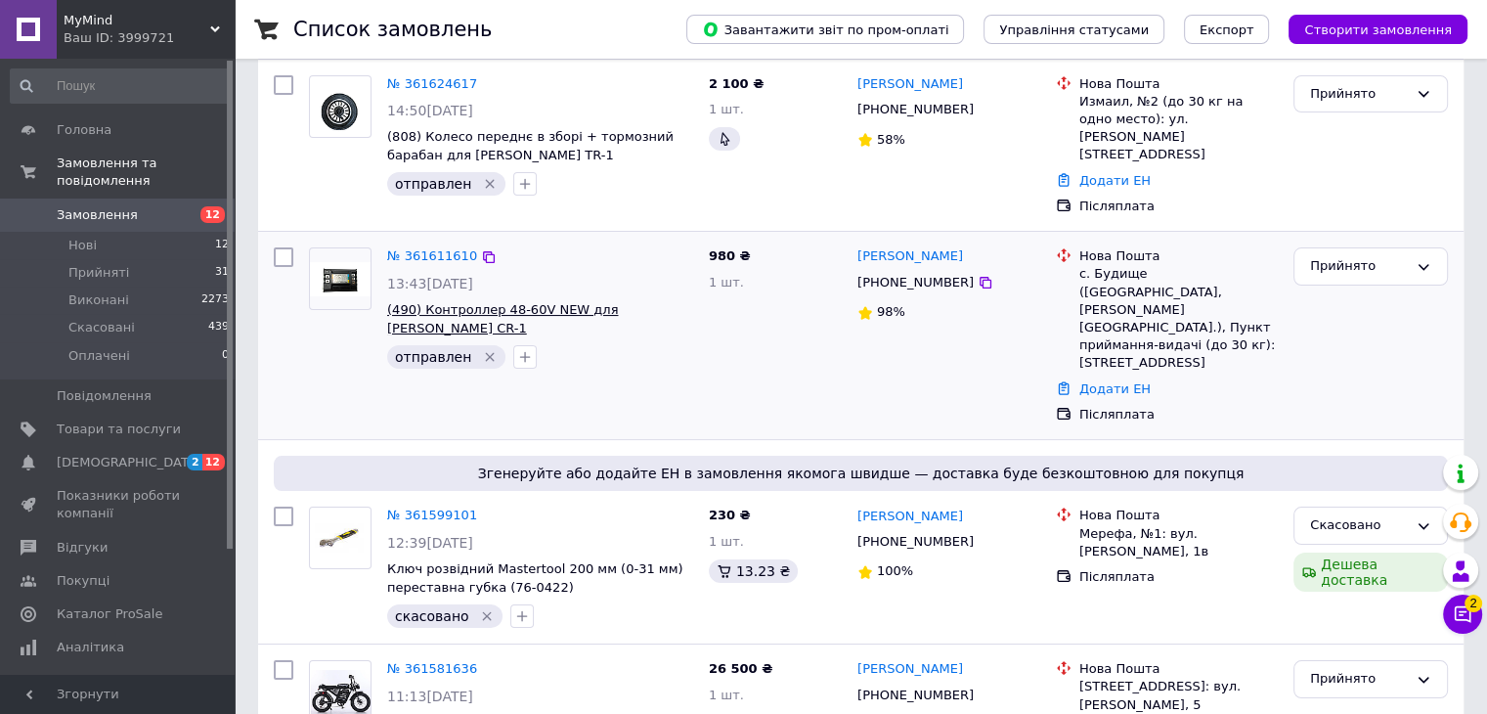
scroll to position [391, 0]
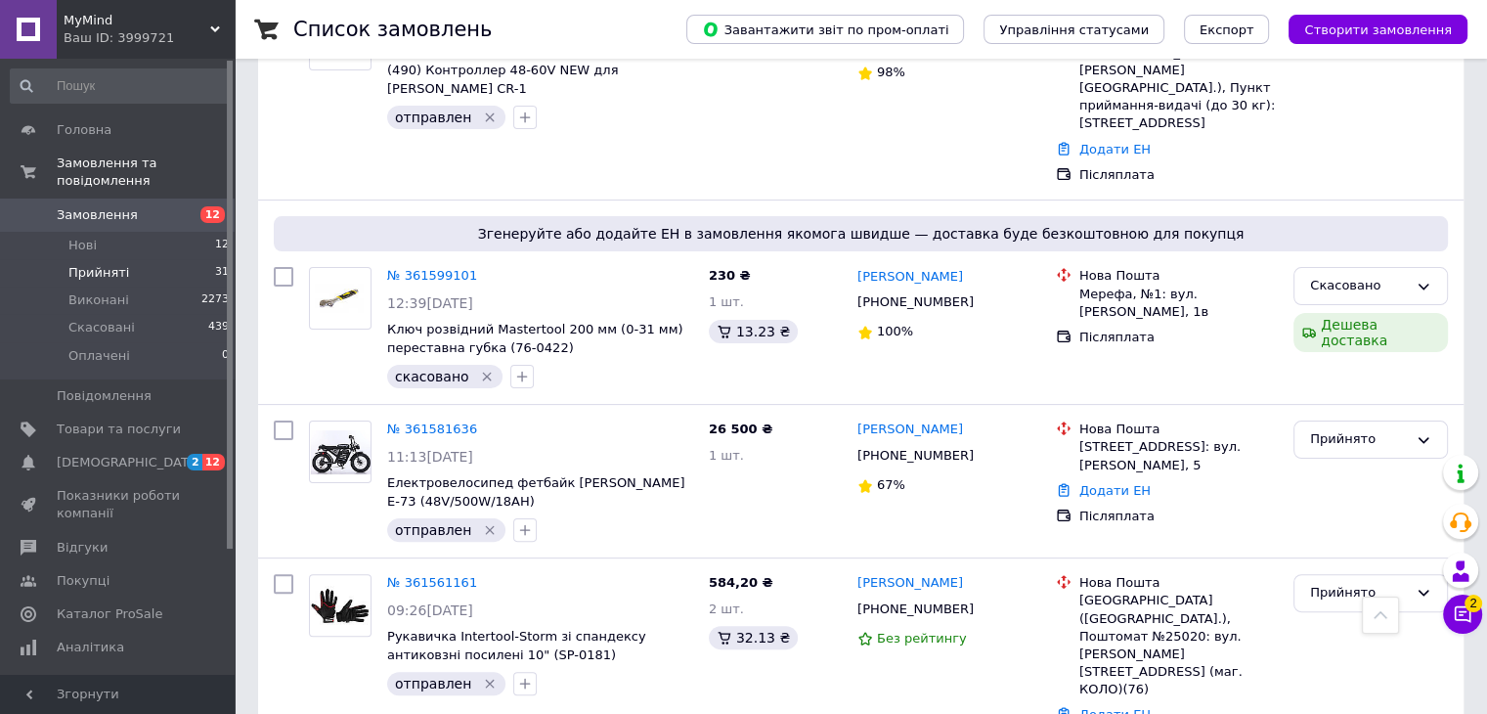
click at [196, 259] on li "Прийняті 31" at bounding box center [120, 272] width 241 height 27
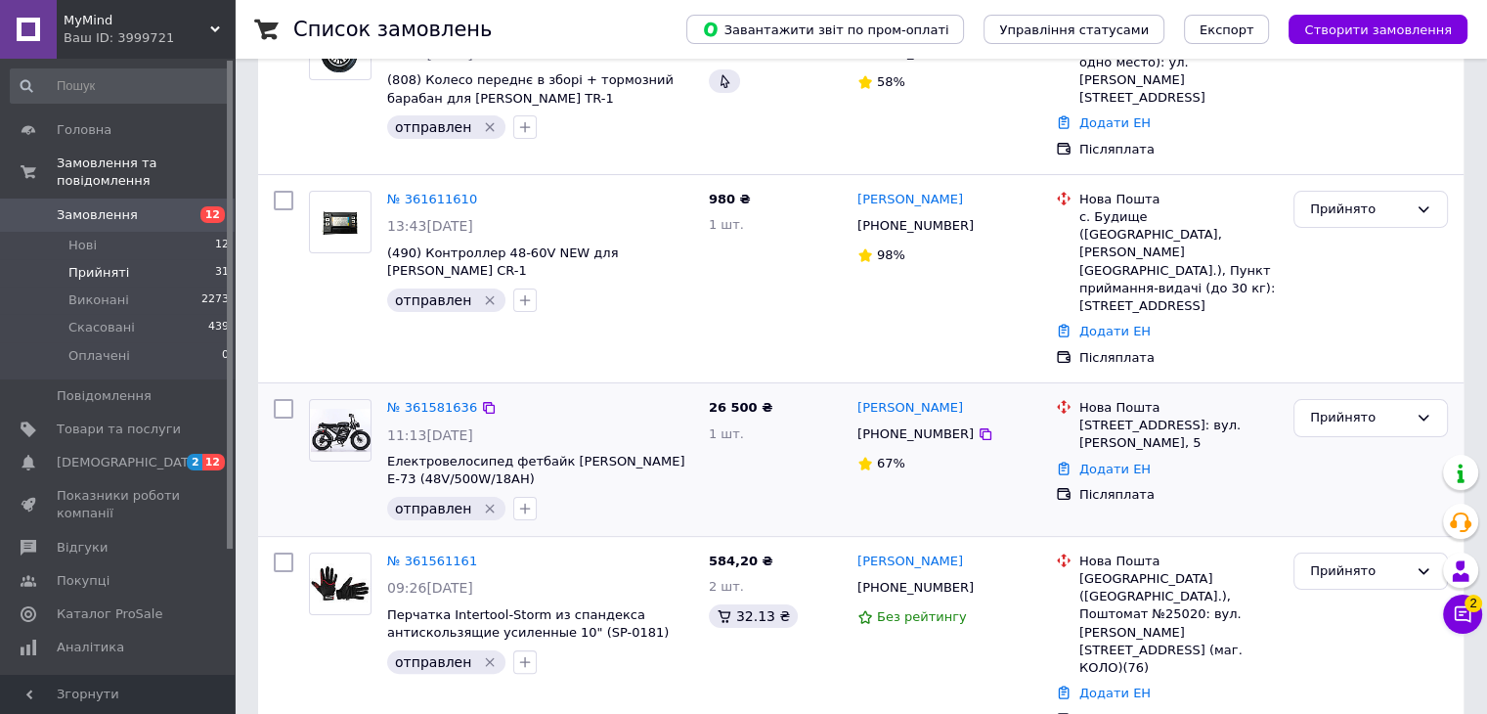
scroll to position [391, 0]
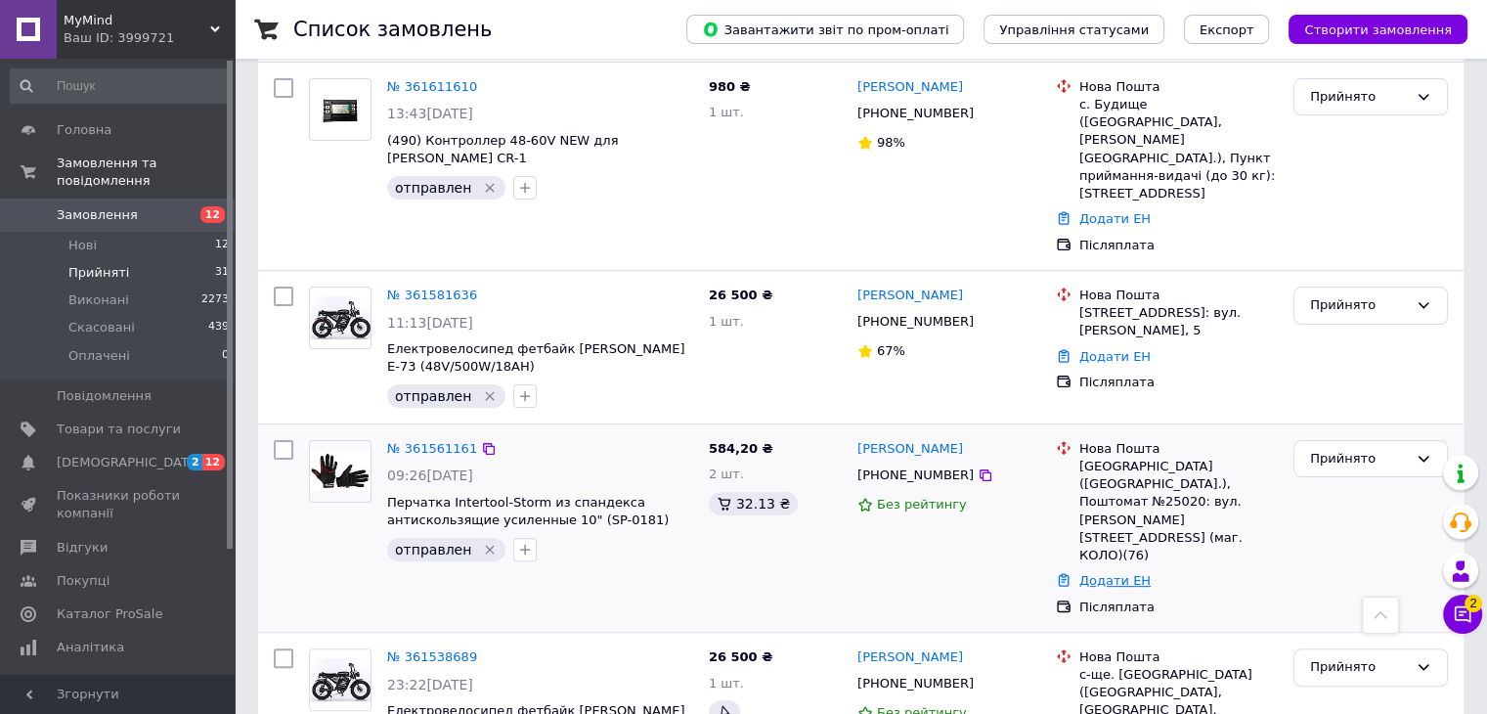
click at [1100, 573] on link "Додати ЕН" at bounding box center [1115, 580] width 71 height 15
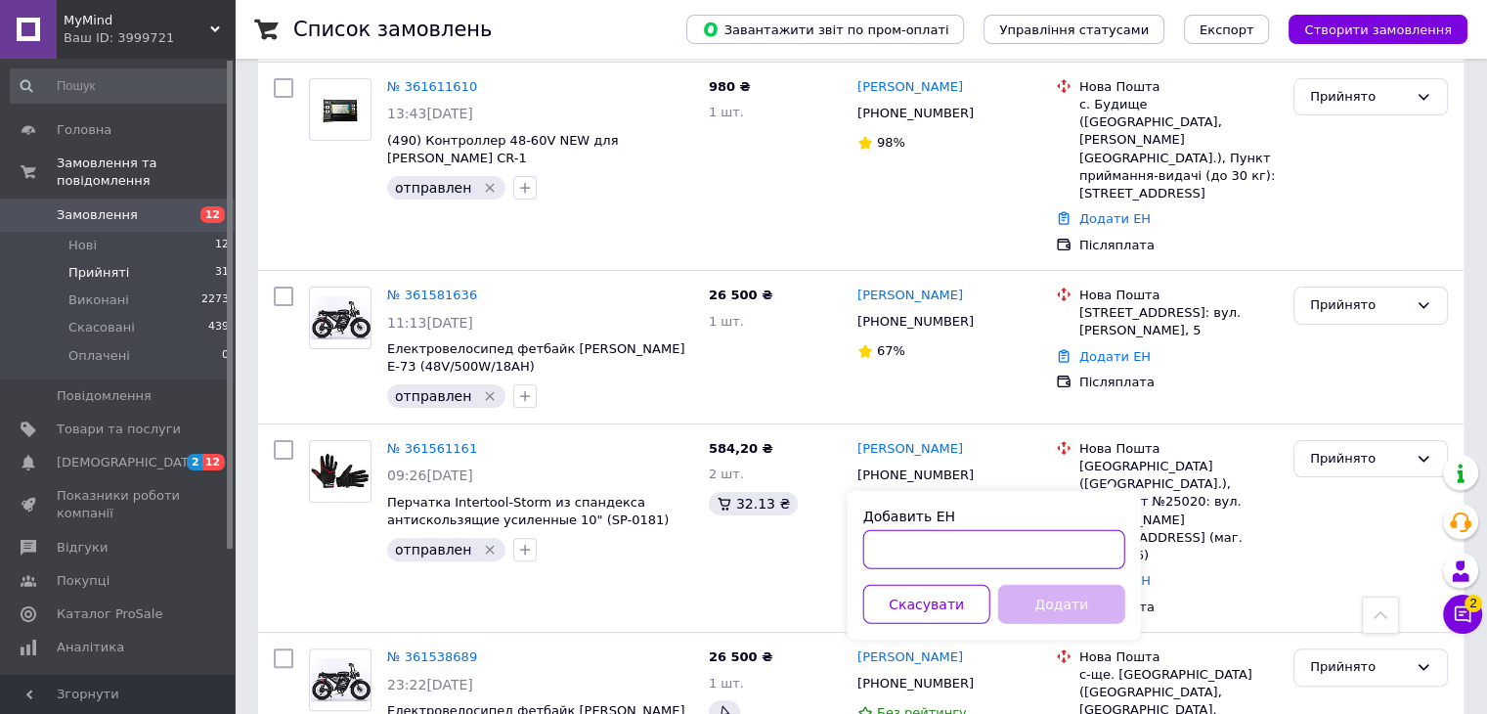
click at [1028, 540] on input "Добавить ЕН" at bounding box center [994, 549] width 262 height 39
paste input "20451246952141"
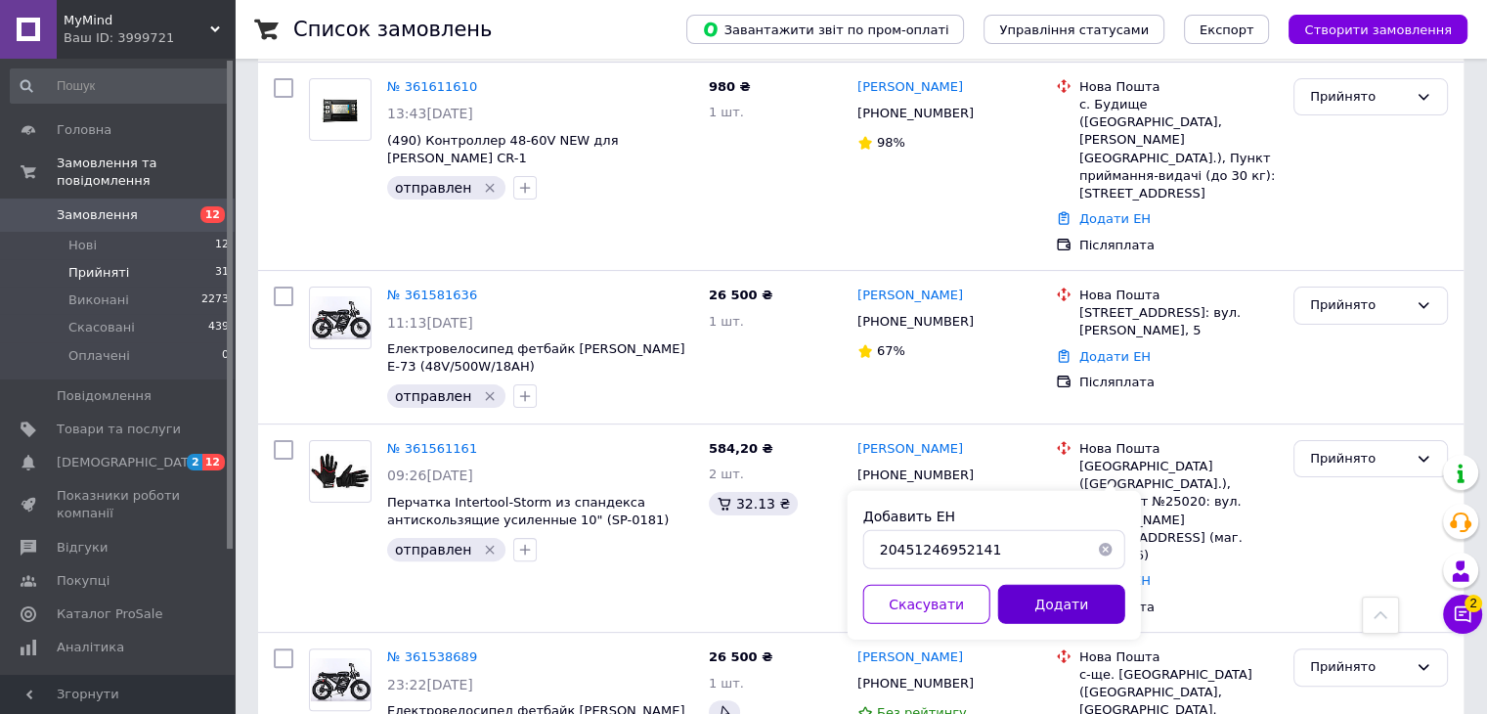
click at [1061, 596] on button "Додати" at bounding box center [1061, 604] width 127 height 39
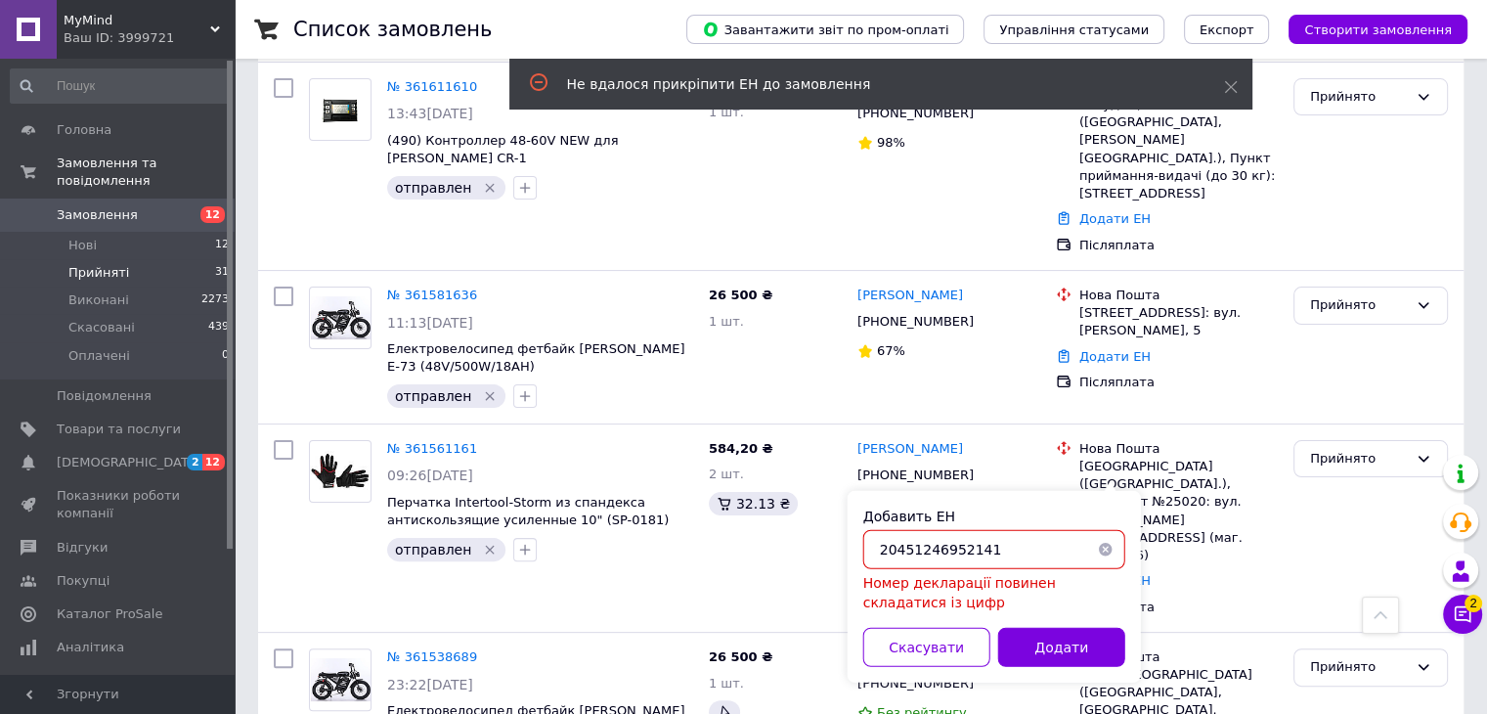
click at [884, 552] on input "20451246952141" at bounding box center [994, 549] width 262 height 39
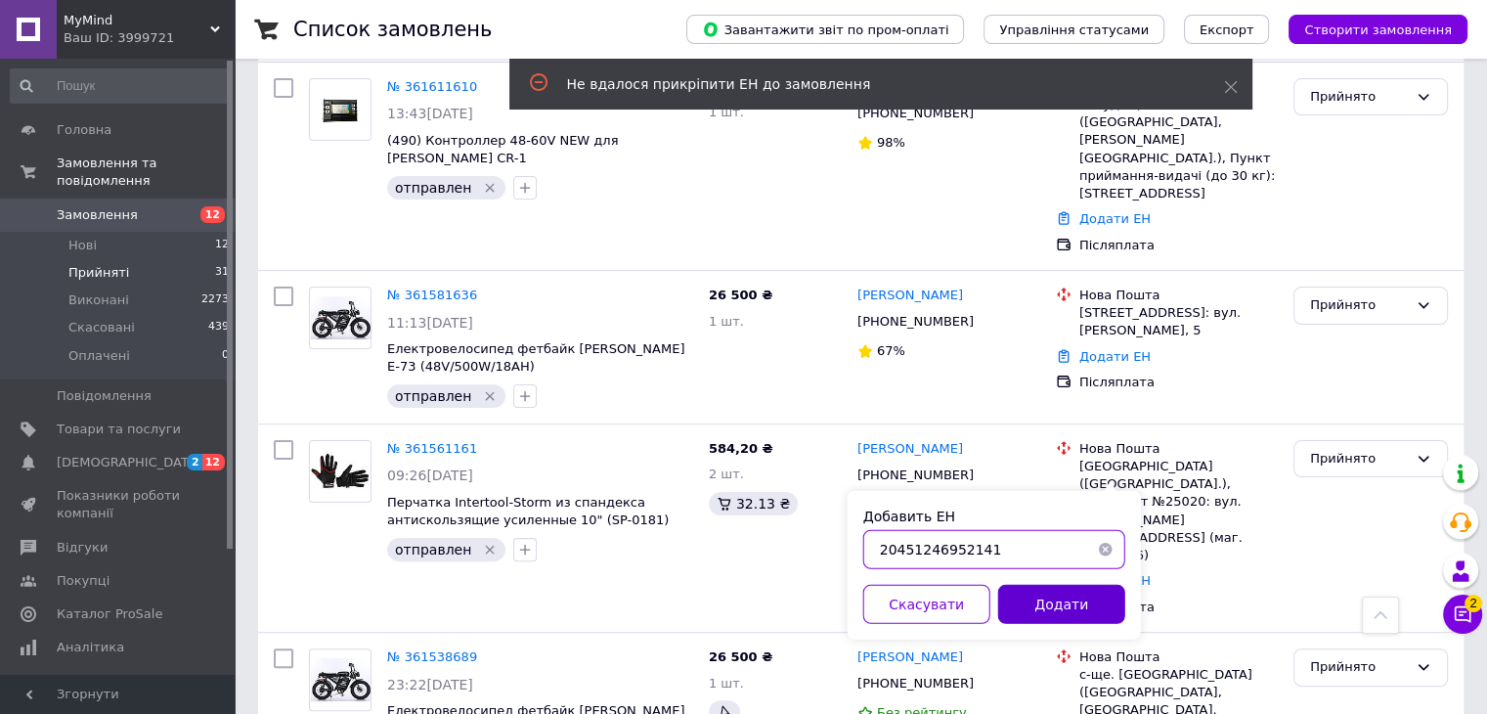
type input "20451246952141"
click at [1087, 608] on button "Додати" at bounding box center [1061, 604] width 127 height 39
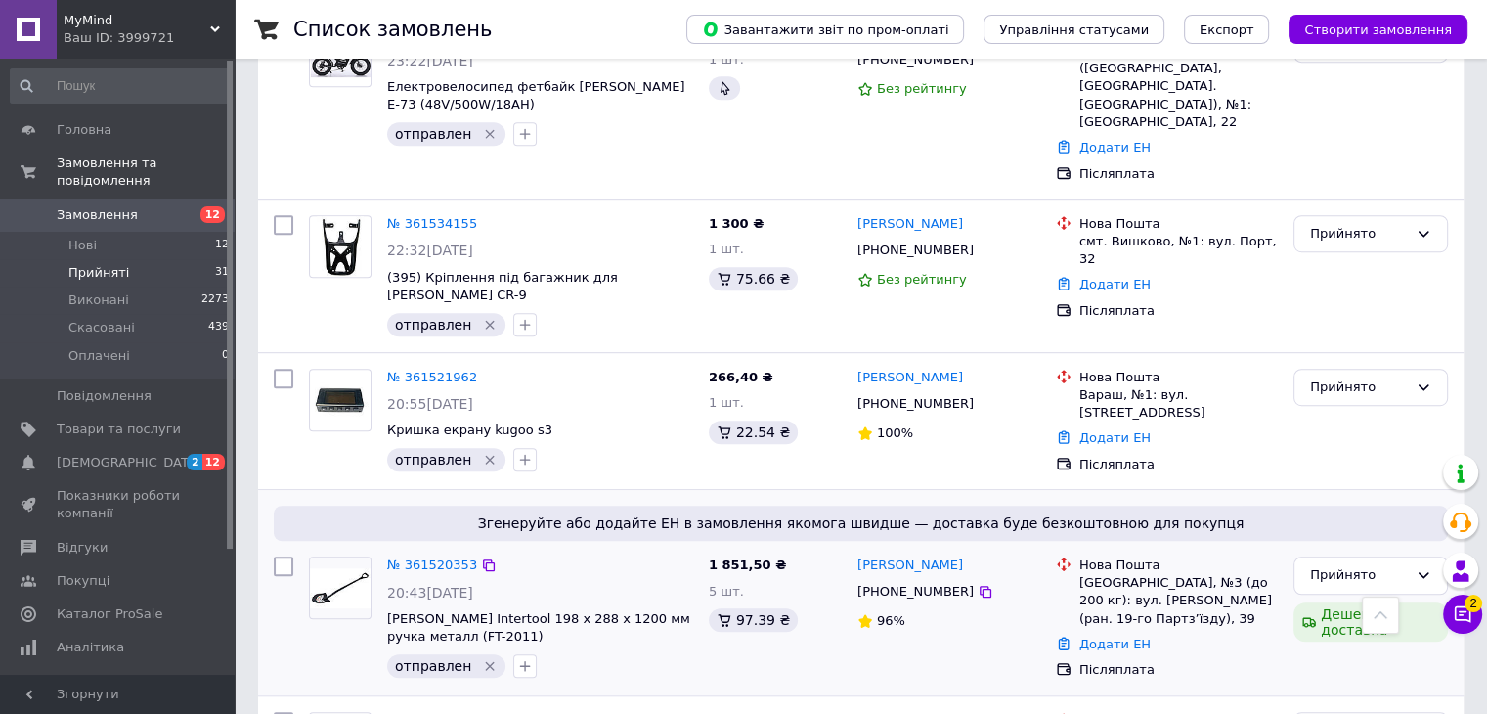
scroll to position [1076, 0]
click at [1102, 635] on link "Додати ЕН" at bounding box center [1115, 642] width 71 height 15
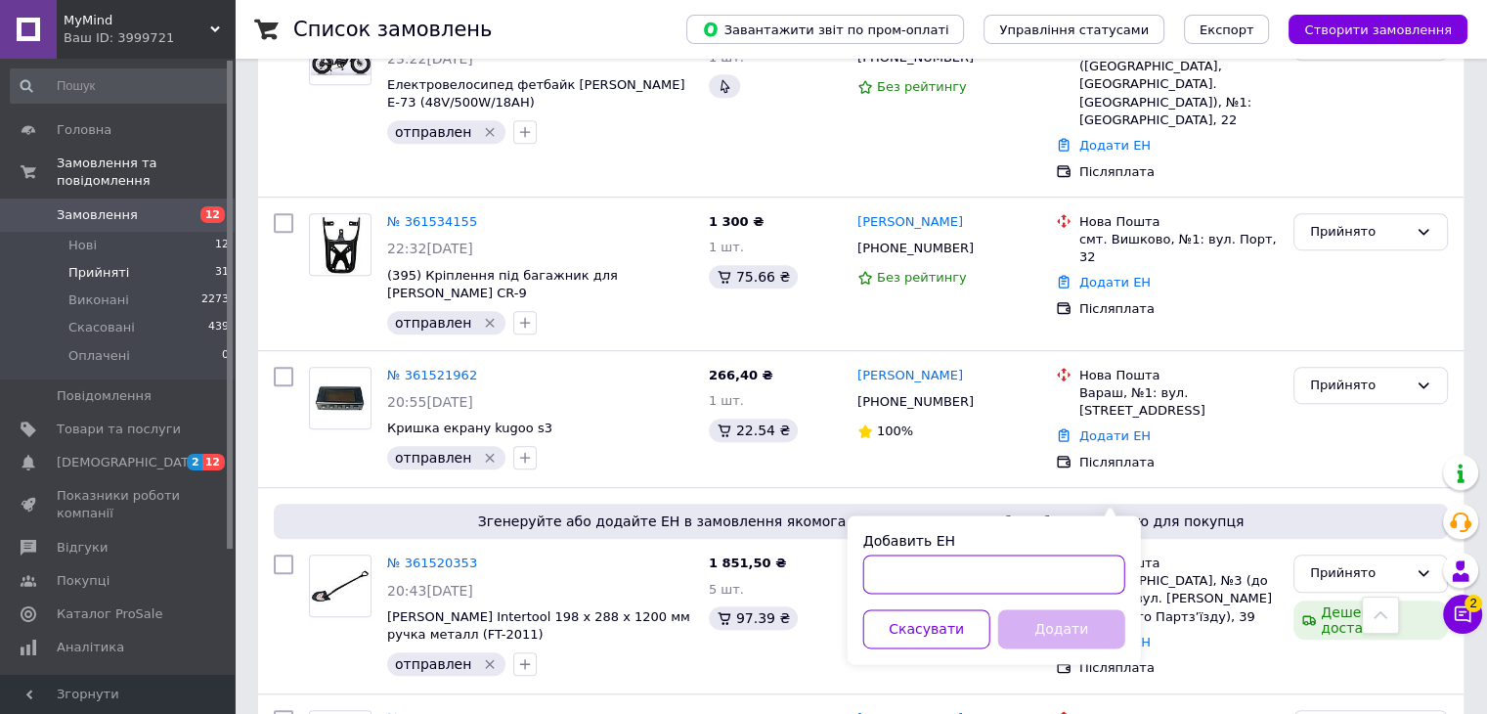
click at [950, 580] on input "Добавить ЕН" at bounding box center [994, 573] width 262 height 39
paste input "20451246916701"
type input "20451246916701"
click at [1072, 639] on button "Додати" at bounding box center [1061, 628] width 127 height 39
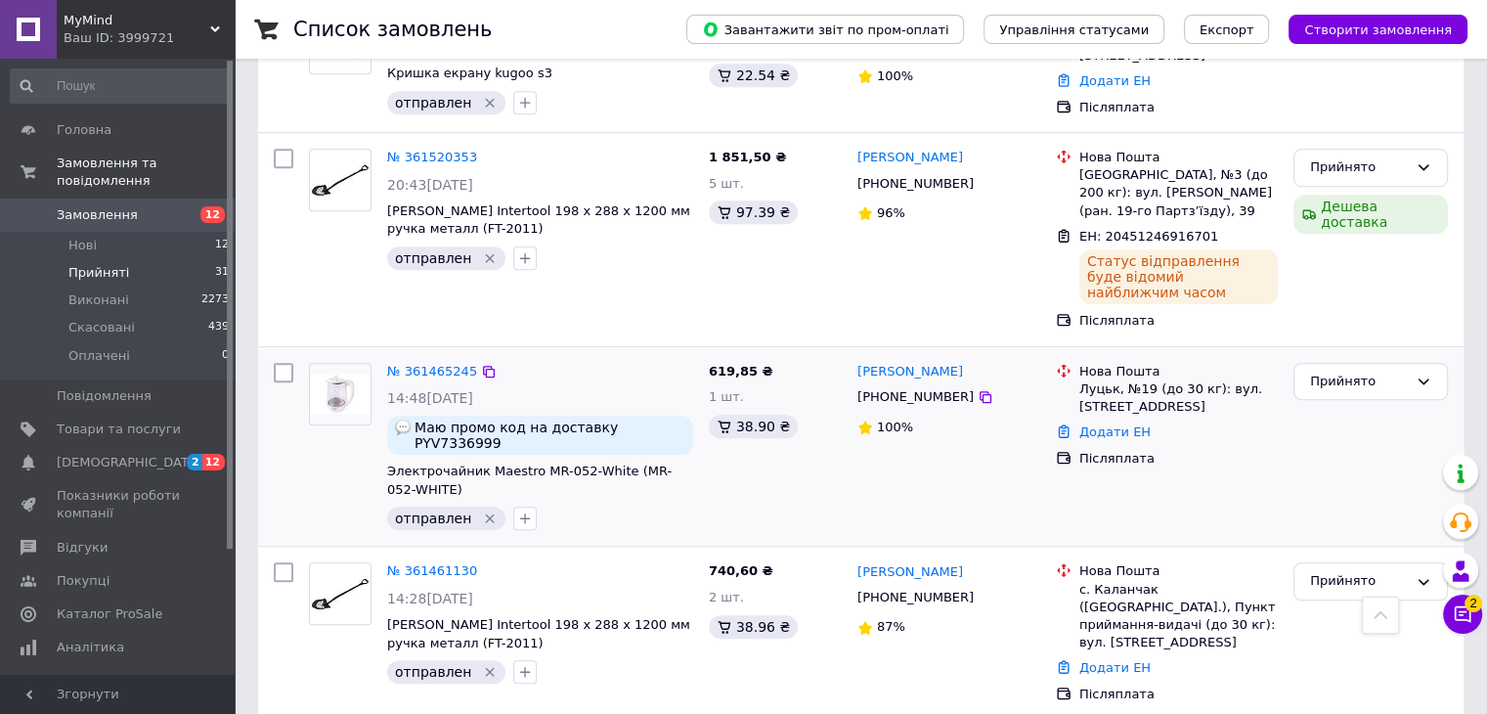
scroll to position [1467, 0]
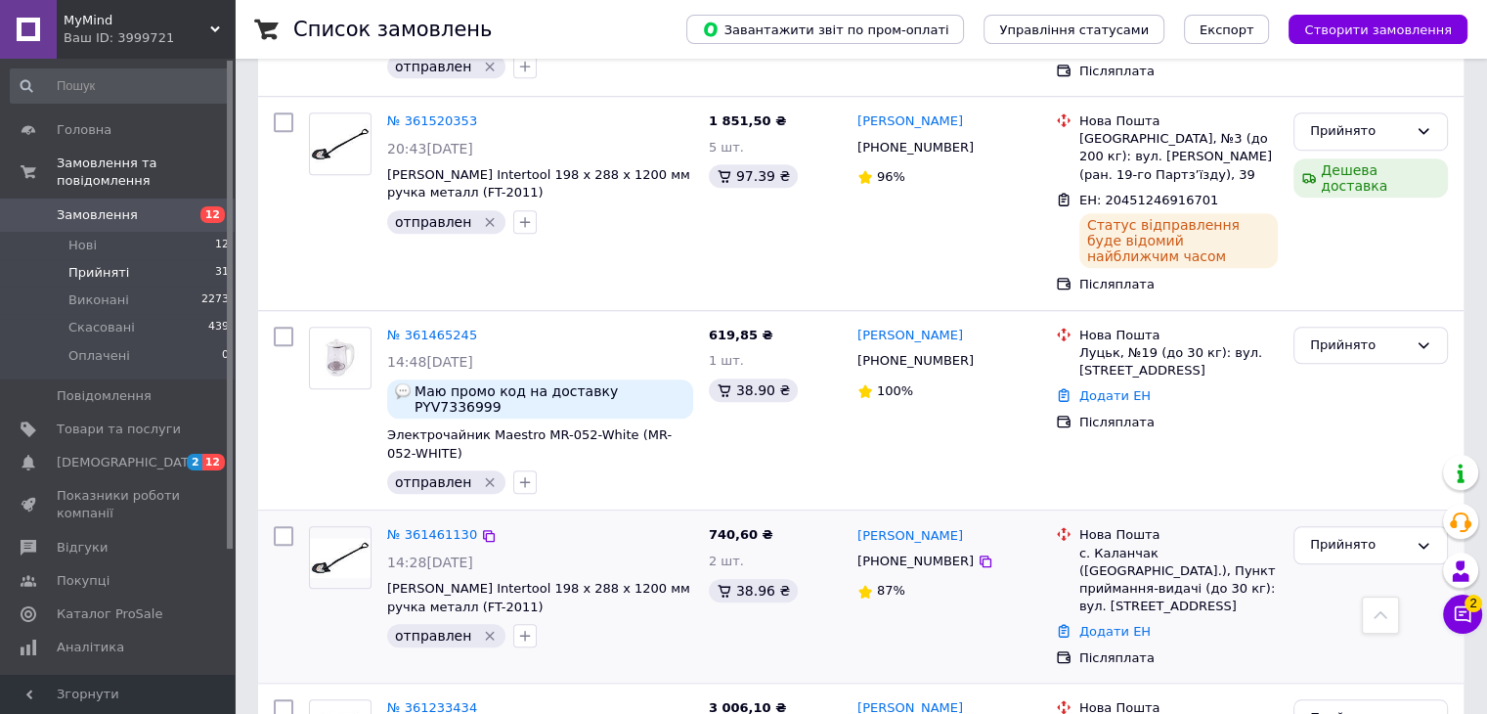
click at [995, 518] on div "Сергей Дойчев +380961632277 87%" at bounding box center [949, 596] width 199 height 156
click at [1108, 624] on link "Додати ЕН" at bounding box center [1115, 631] width 71 height 15
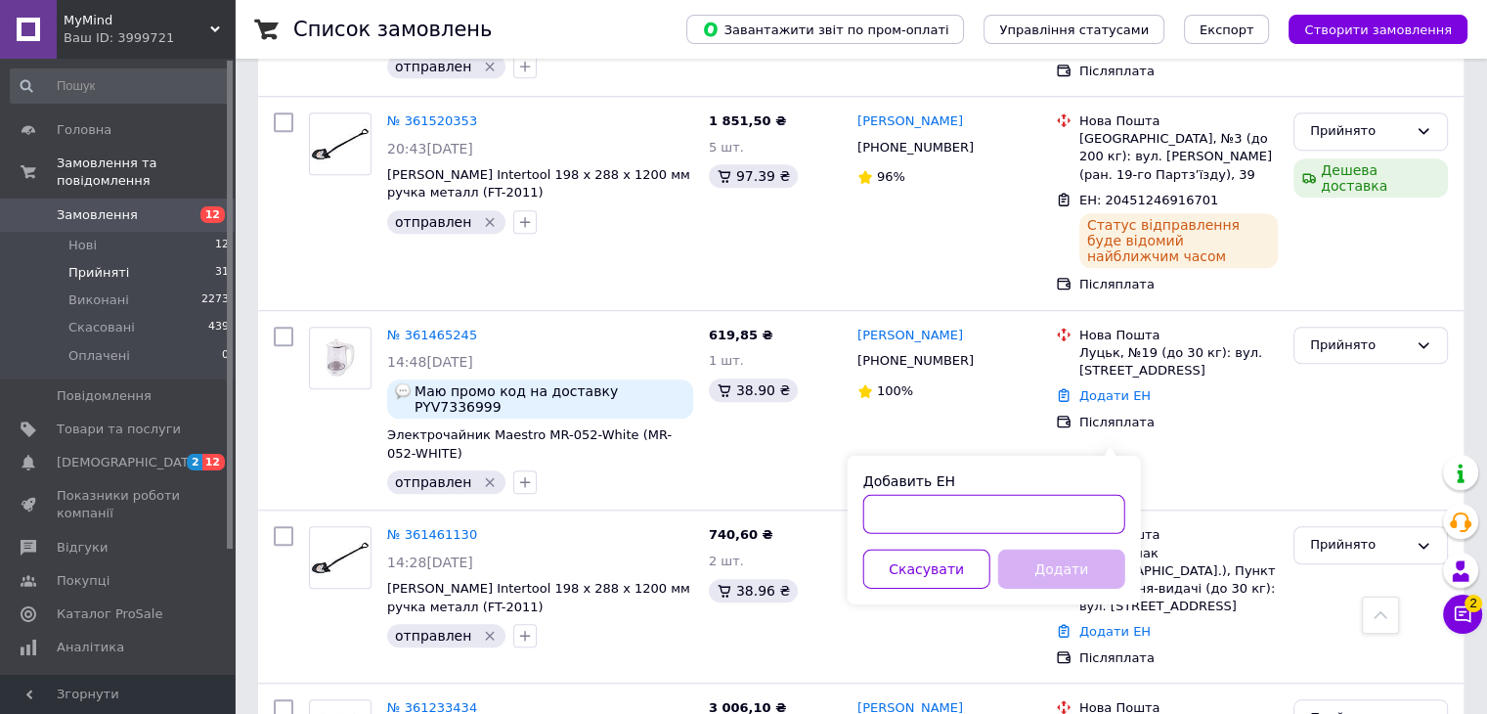
click at [1019, 517] on input "Добавить ЕН" at bounding box center [994, 514] width 262 height 39
paste input "20451246792178"
type input "20451246792178"
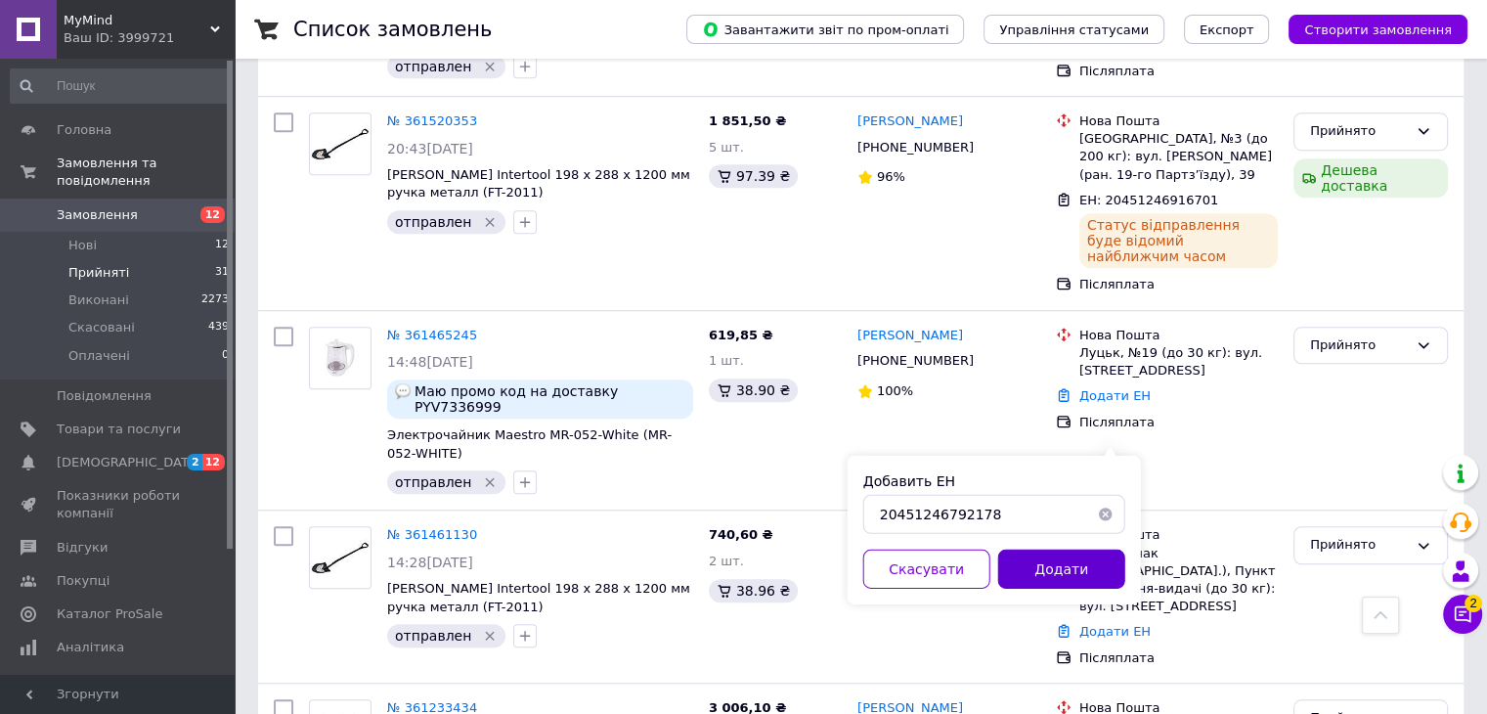
click at [1082, 568] on button "Додати" at bounding box center [1061, 569] width 127 height 39
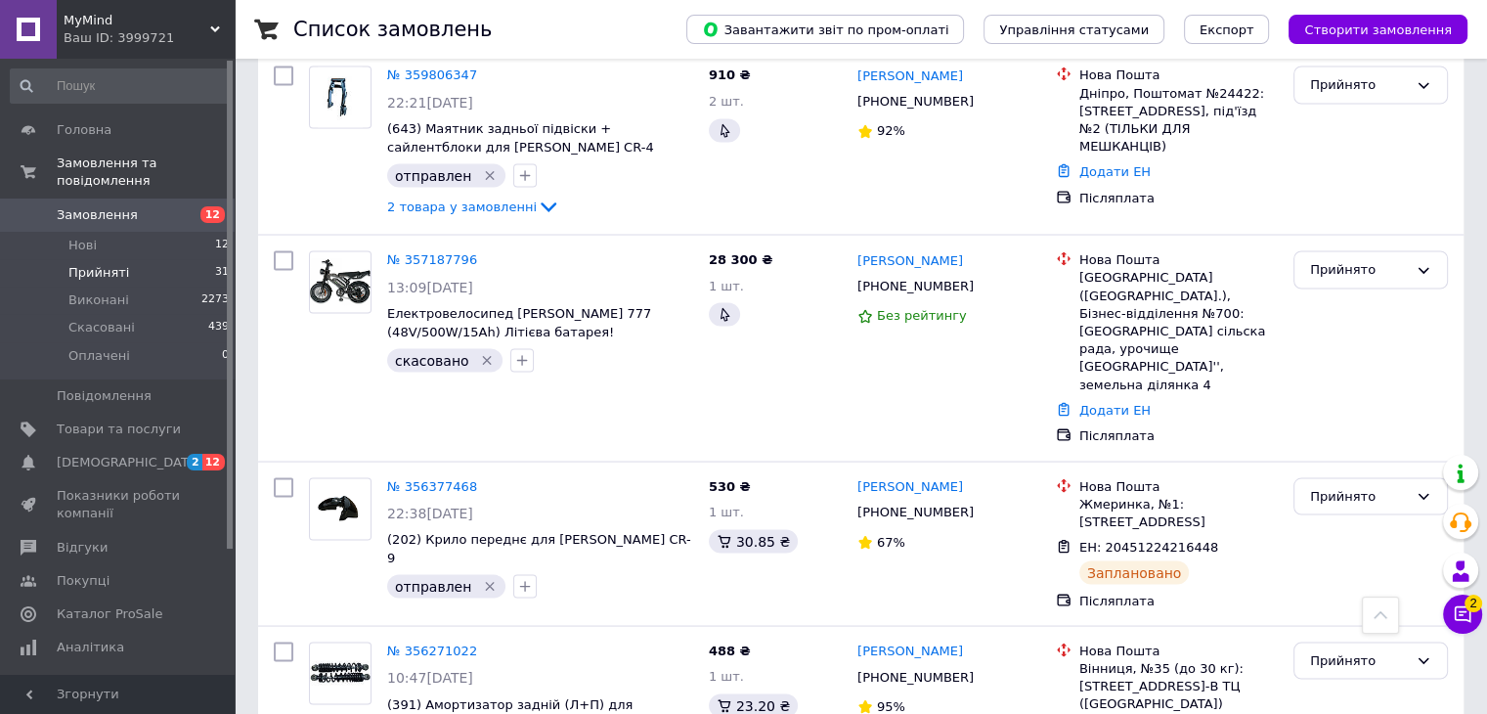
scroll to position [3841, 0]
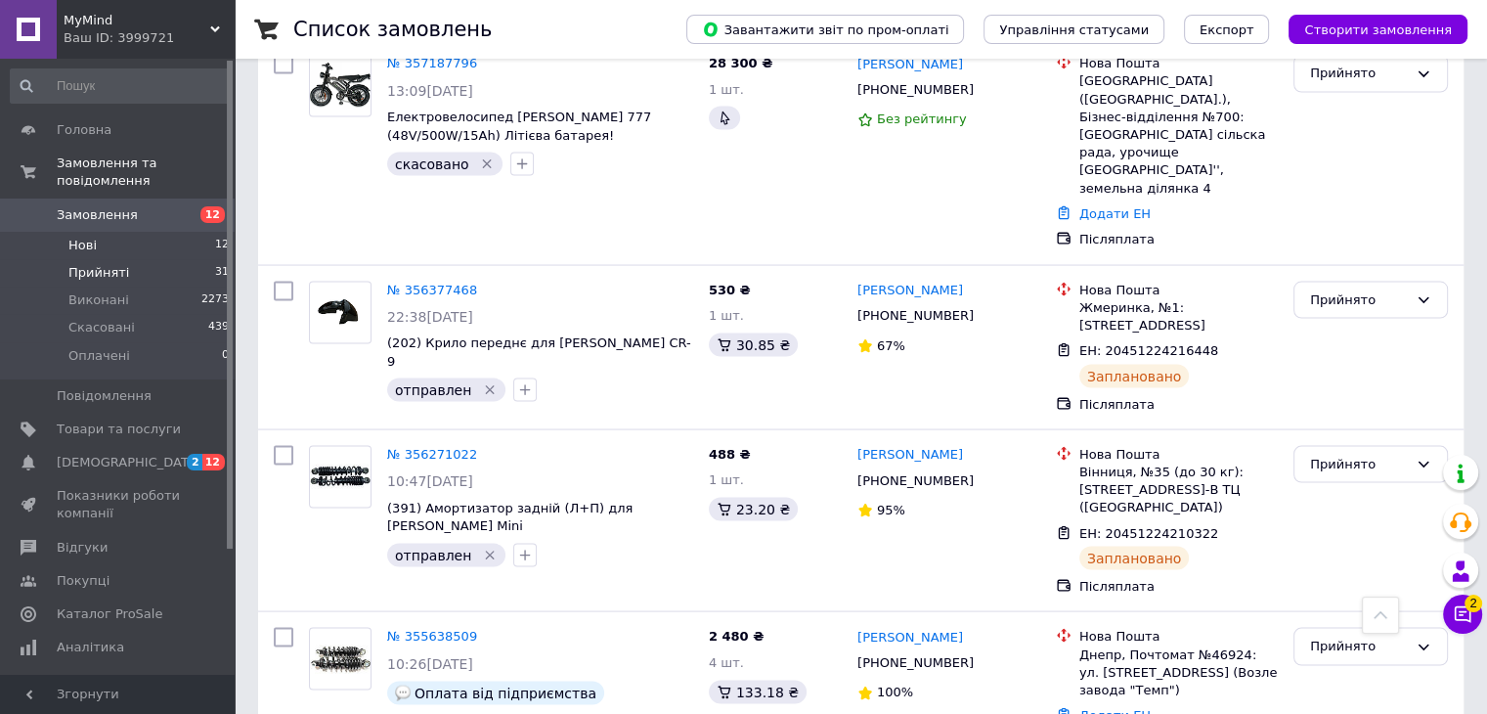
click at [208, 232] on li "Нові 12" at bounding box center [120, 245] width 241 height 27
click at [193, 454] on span "2" at bounding box center [195, 462] width 16 height 17
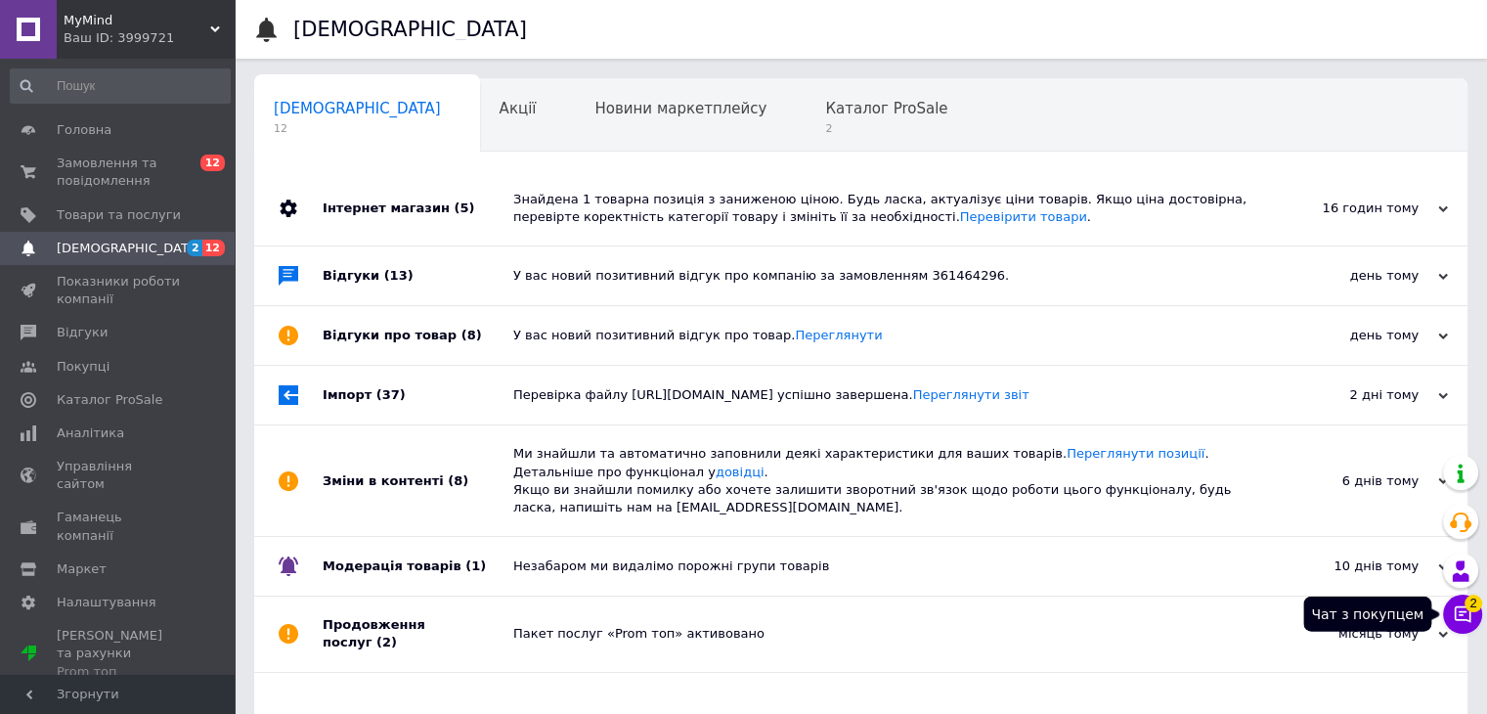
click at [1453, 604] on icon at bounding box center [1463, 614] width 20 height 20
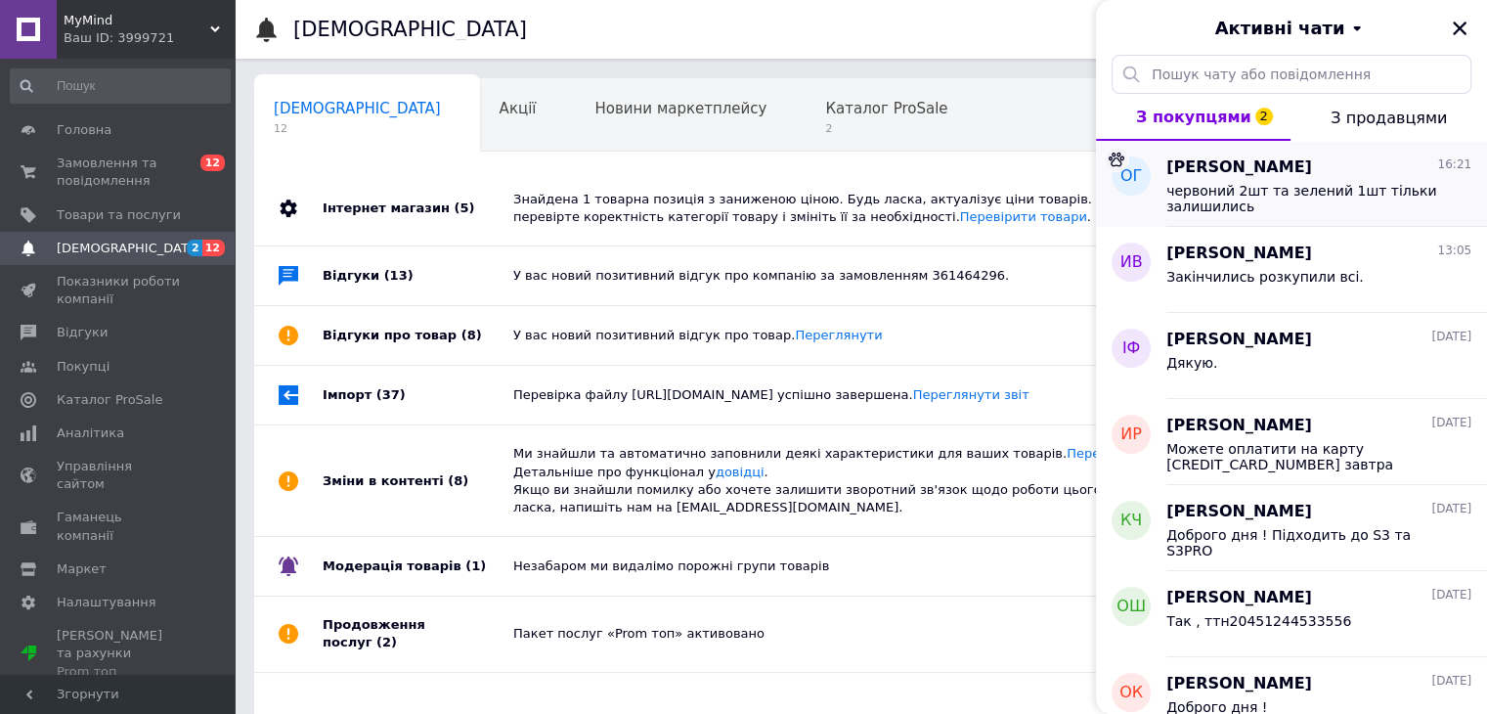
click at [1339, 201] on span "червоний 2шт та зелений 1шт тільки залишились" at bounding box center [1306, 198] width 278 height 31
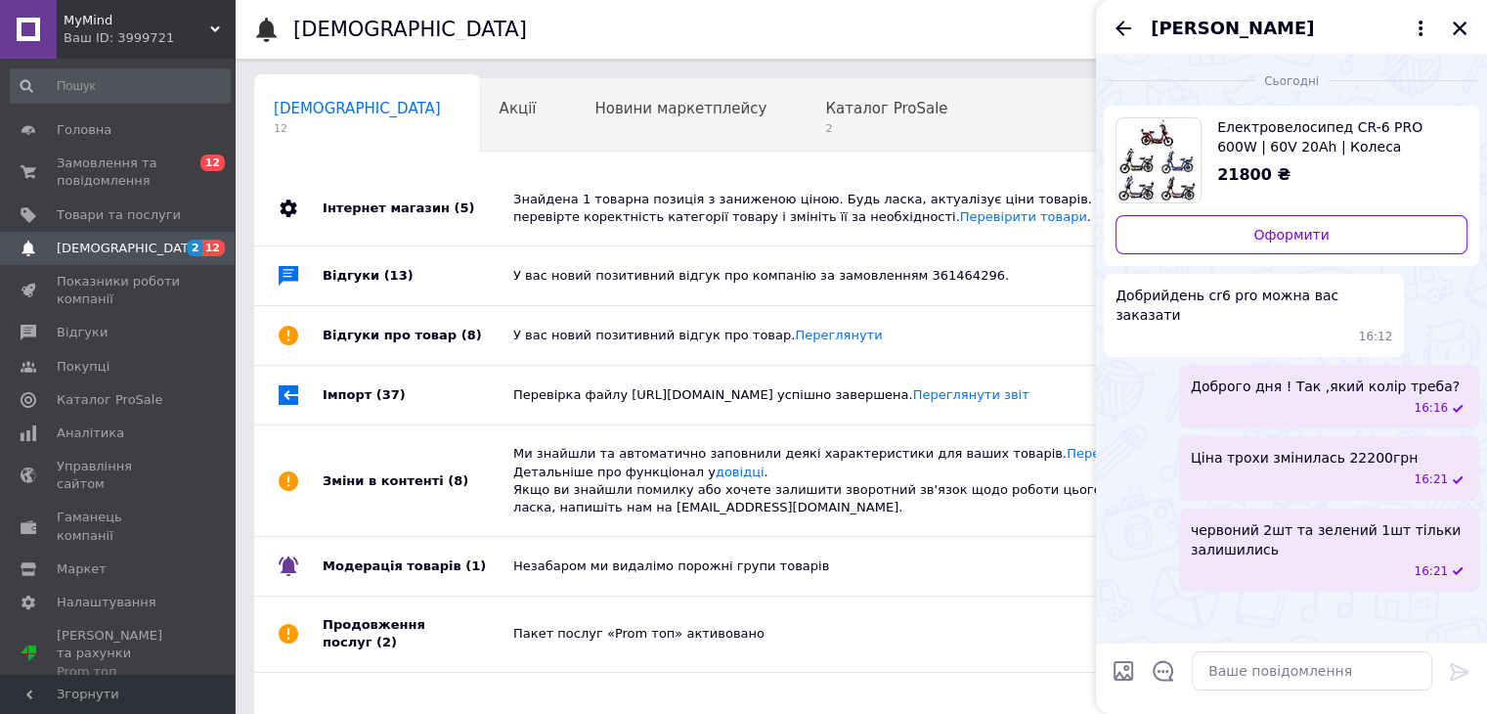
click at [1460, 27] on icon "Закрити" at bounding box center [1460, 29] width 14 height 14
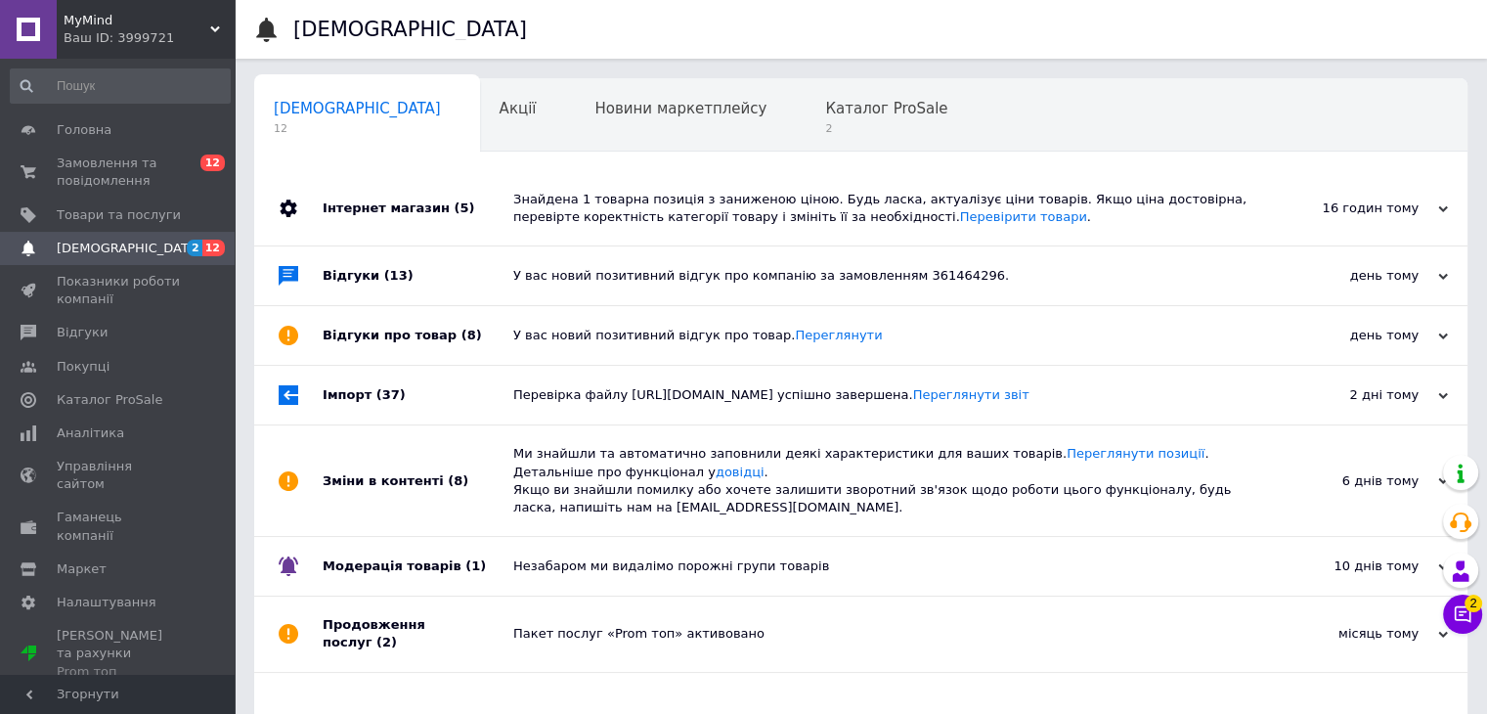
click at [142, 247] on span "[DEMOGRAPHIC_DATA]" at bounding box center [119, 249] width 124 height 18
click at [182, 169] on span "0 12" at bounding box center [208, 172] width 54 height 35
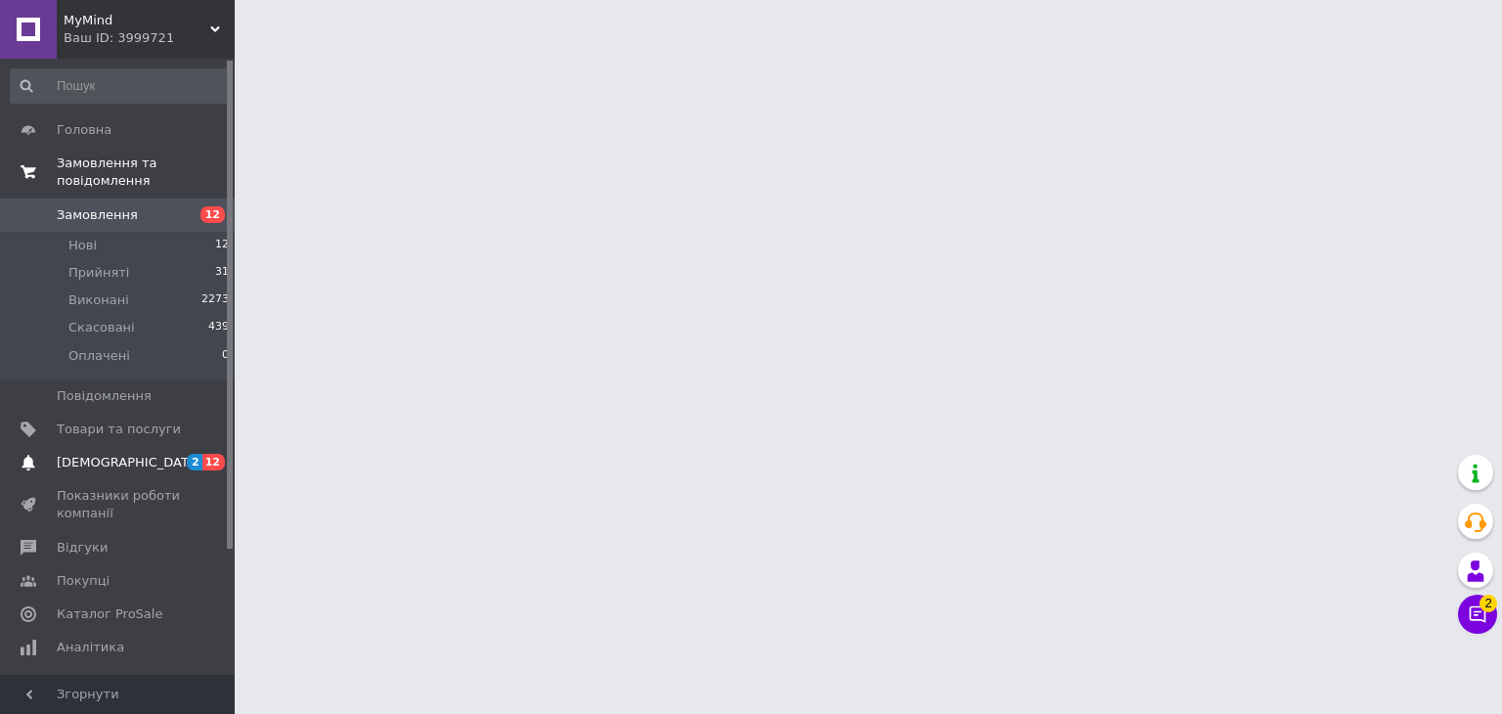
click at [160, 454] on span "[DEMOGRAPHIC_DATA]" at bounding box center [119, 463] width 124 height 18
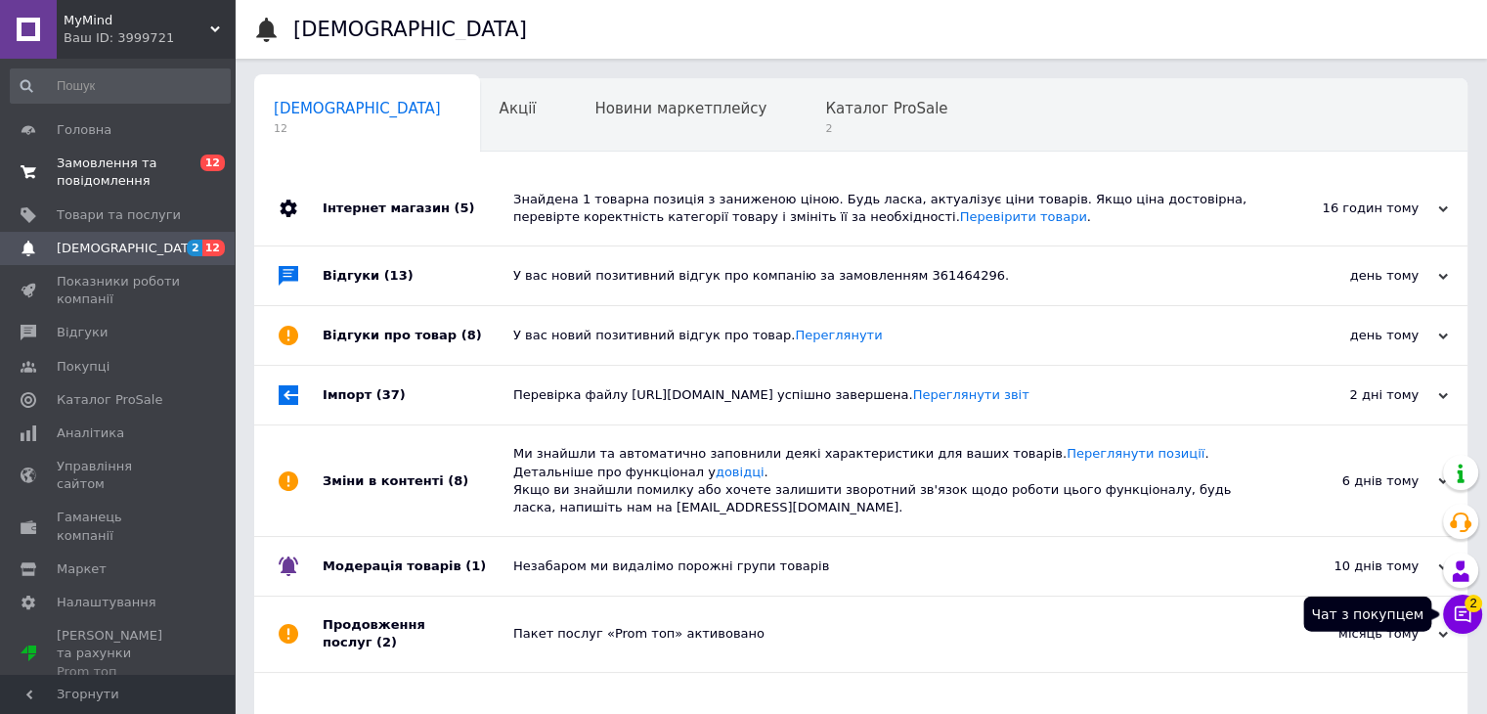
click at [1471, 615] on icon at bounding box center [1463, 614] width 17 height 17
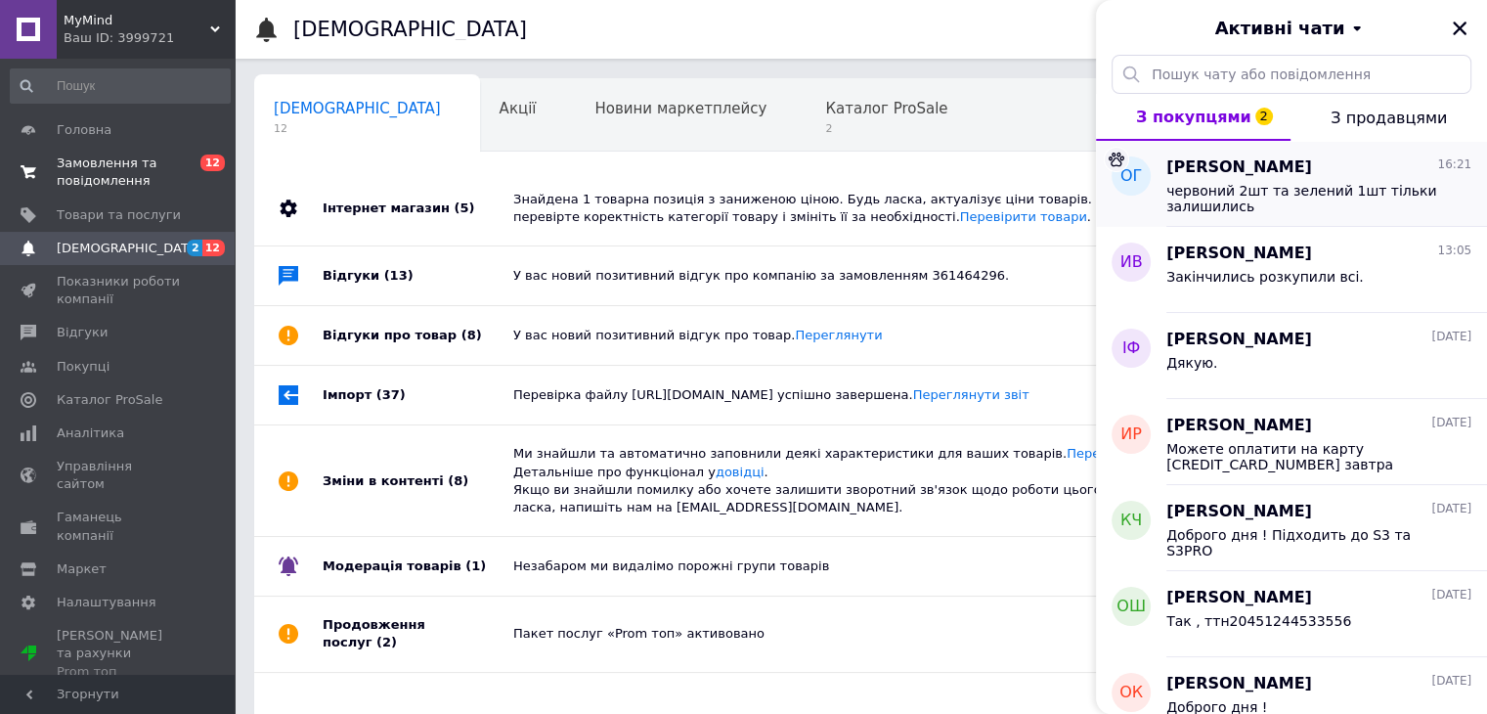
click at [1402, 169] on div "Олег Грабовський 16:21" at bounding box center [1319, 167] width 305 height 22
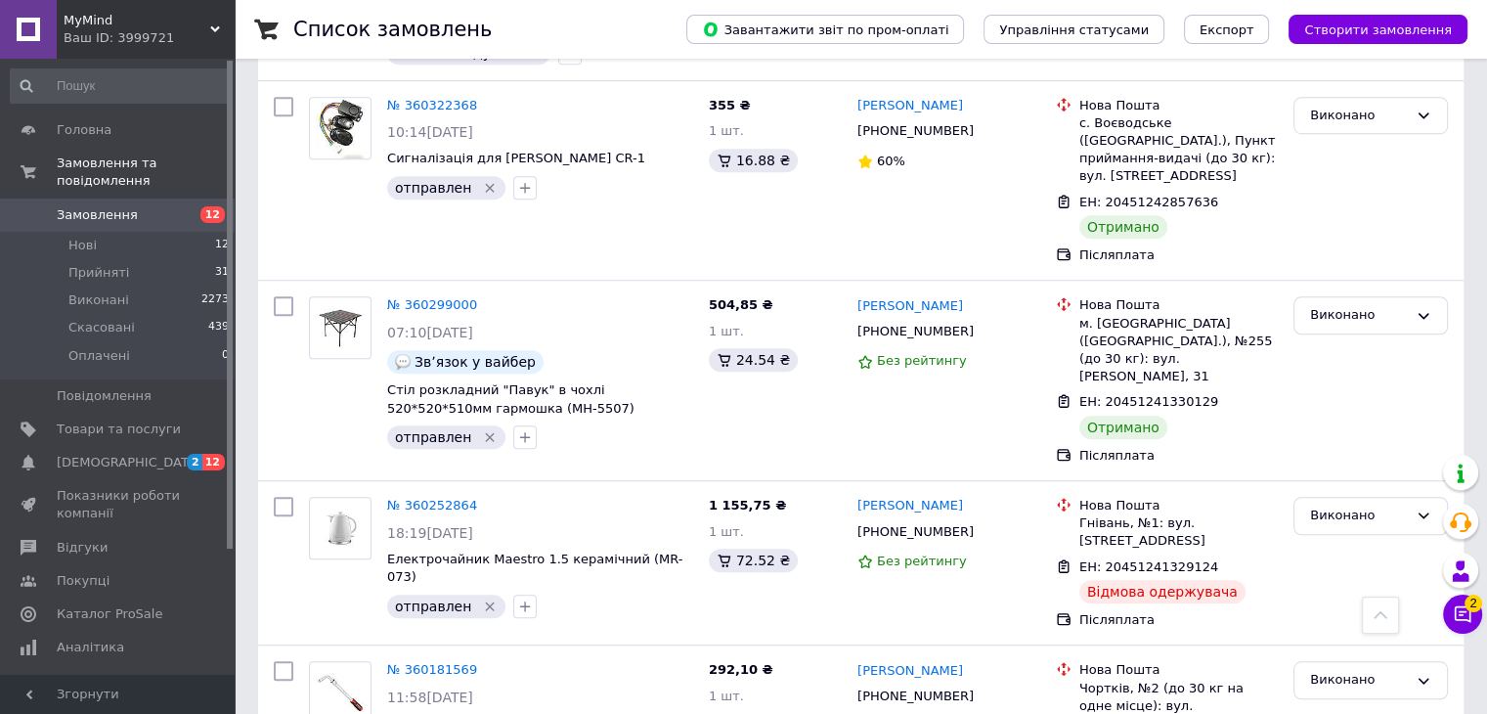
scroll to position [9094, 0]
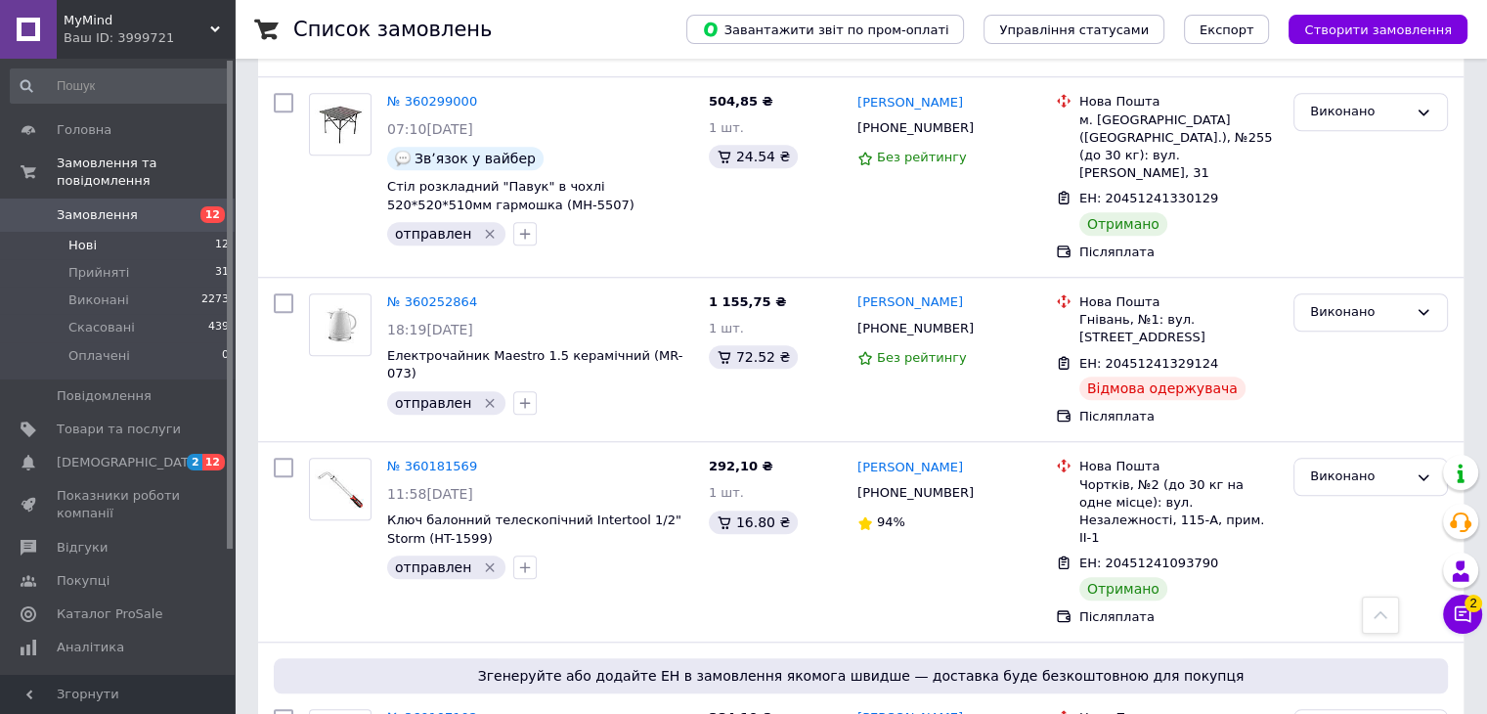
click at [180, 236] on li "Нові 12" at bounding box center [120, 245] width 241 height 27
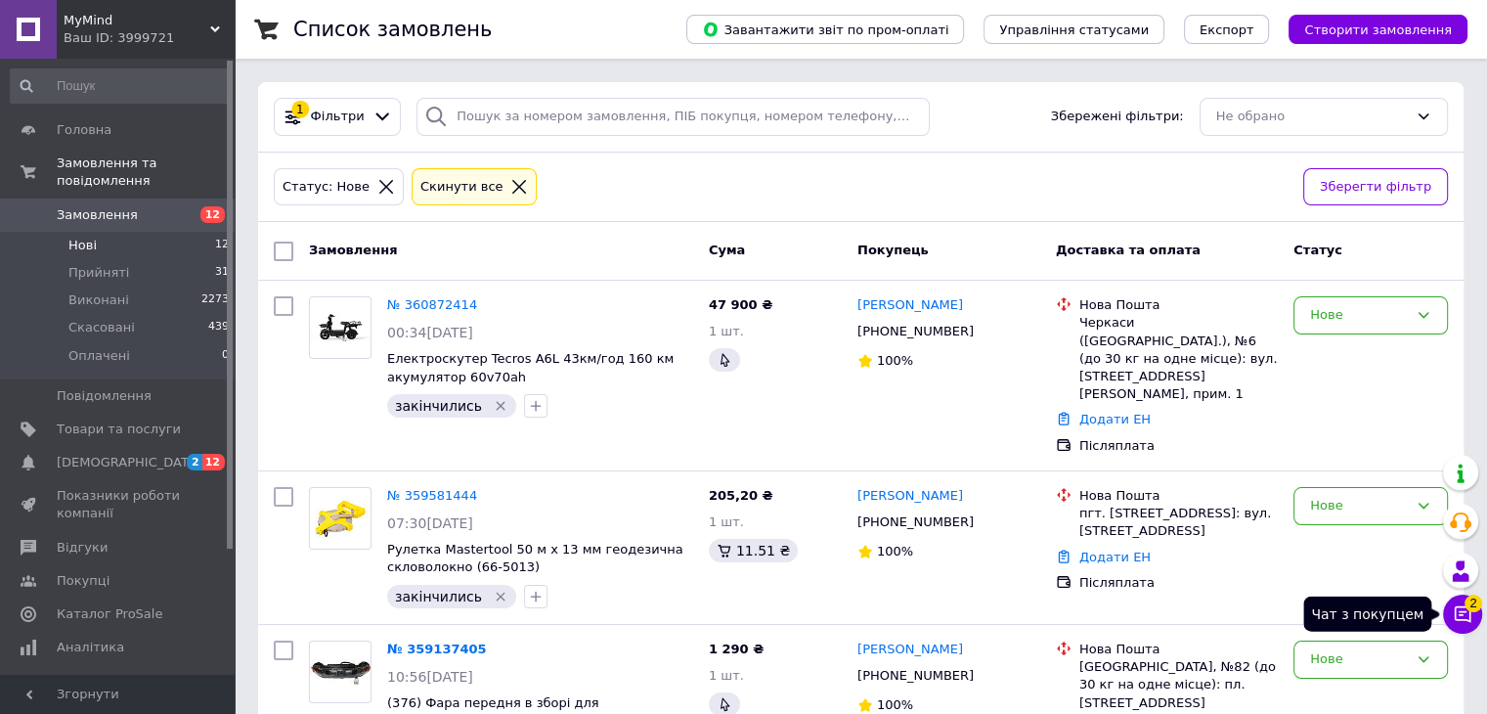
click at [1459, 615] on icon at bounding box center [1463, 614] width 17 height 17
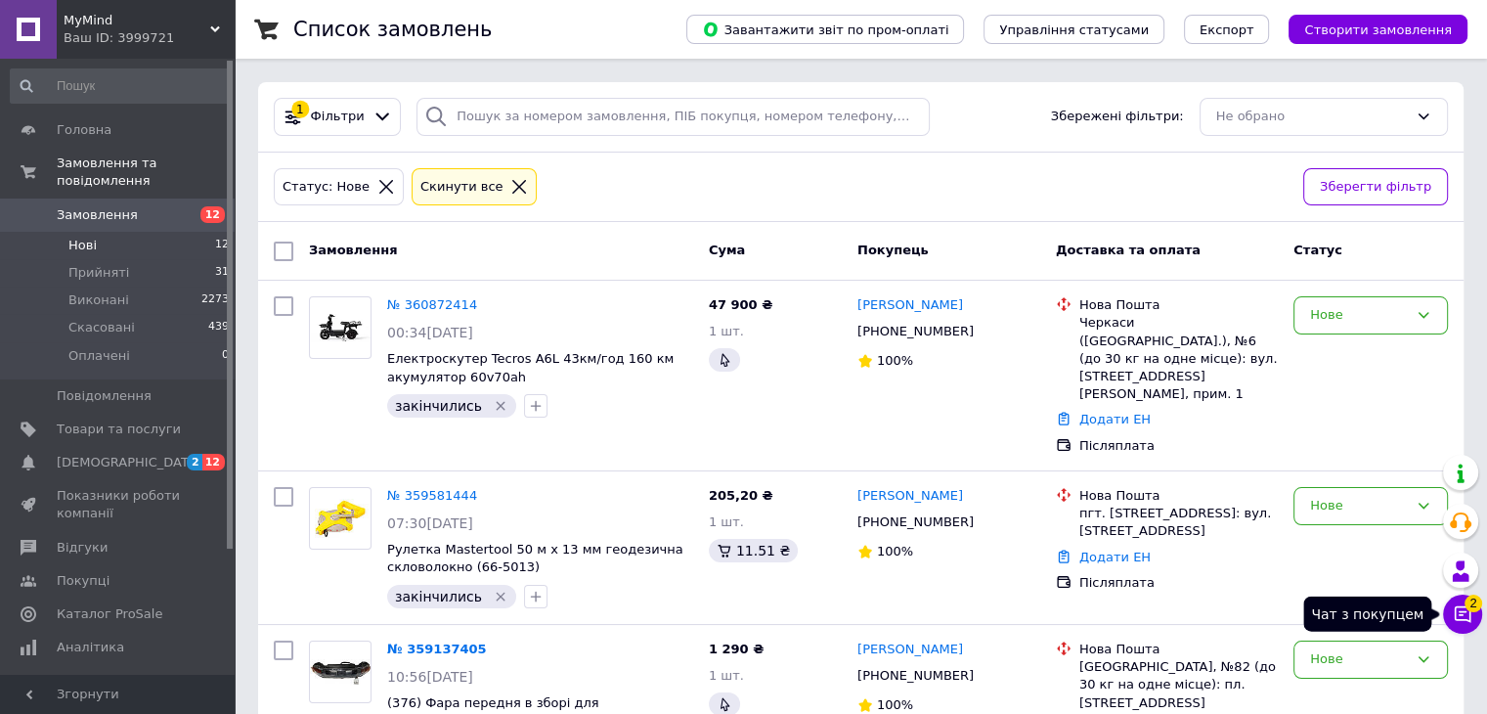
click at [1472, 609] on span "2" at bounding box center [1474, 604] width 18 height 18
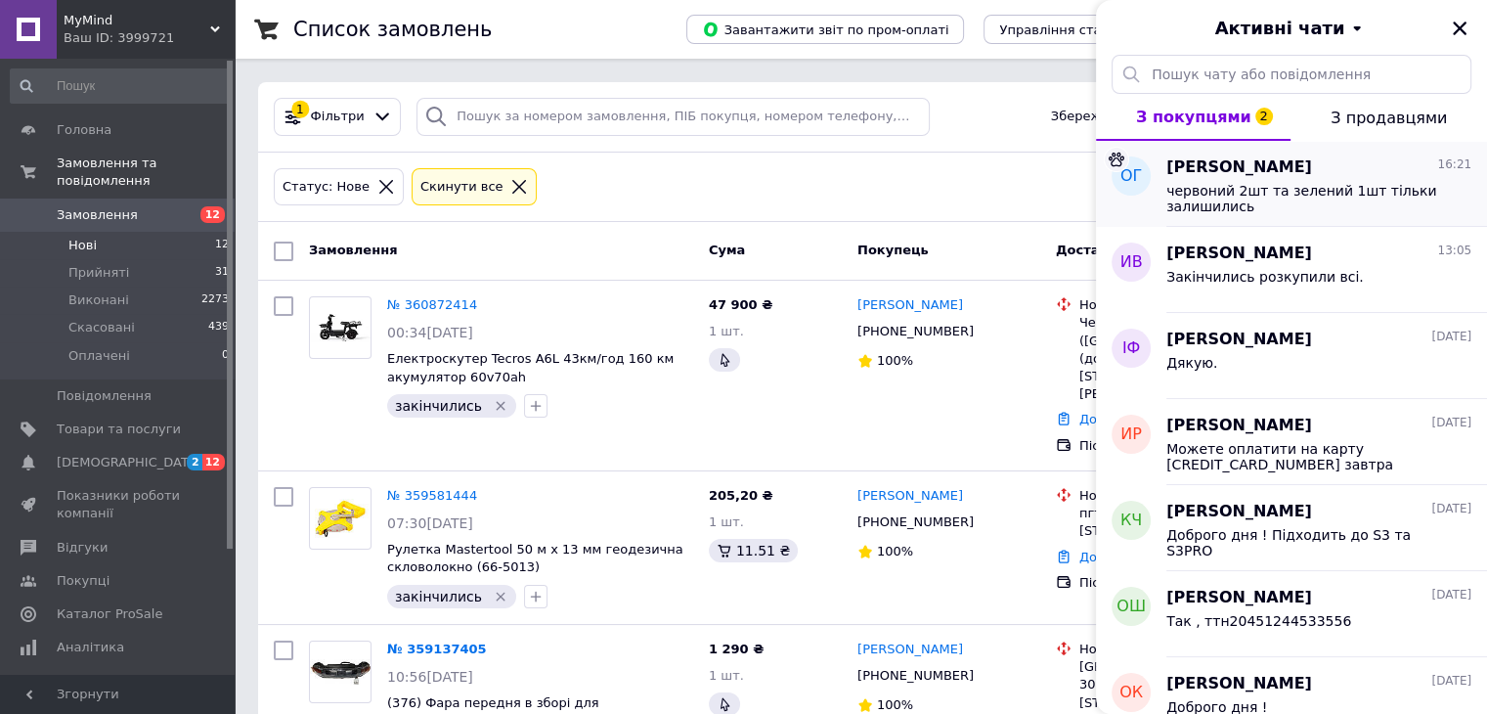
click at [1431, 199] on span "червоний 2шт та зелений 1шт тільки залишились" at bounding box center [1306, 198] width 278 height 31
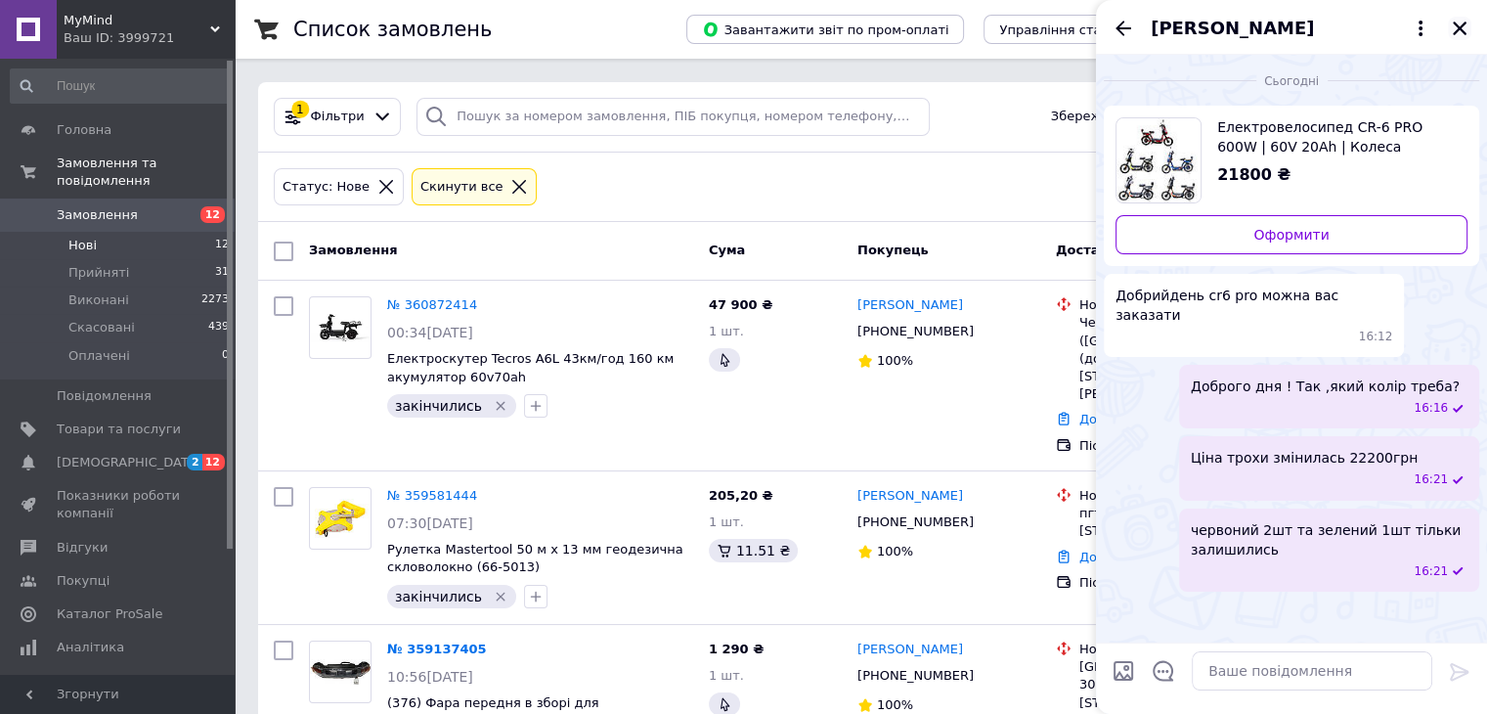
click at [1463, 24] on icon "Закрити" at bounding box center [1460, 29] width 14 height 14
